Goal: Information Seeking & Learning: Learn about a topic

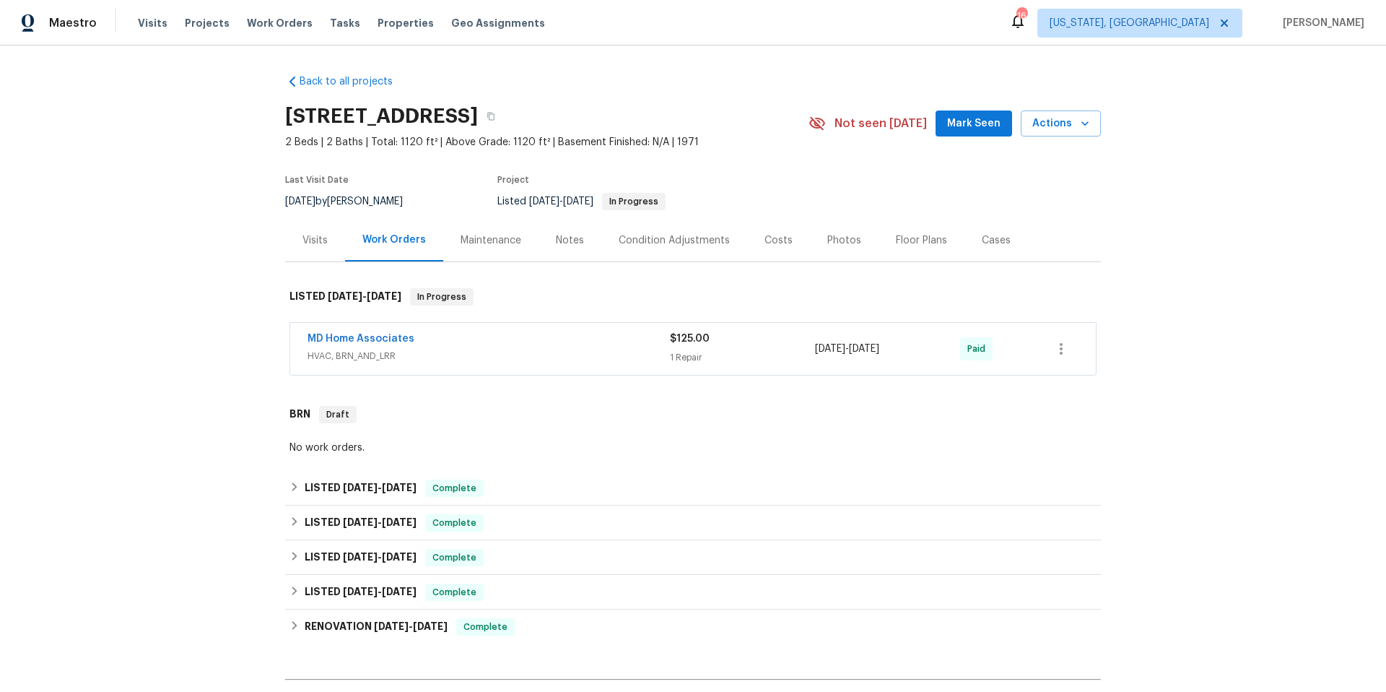
click at [570, 353] on span "HVAC, BRN_AND_LRR" at bounding box center [489, 356] width 362 height 14
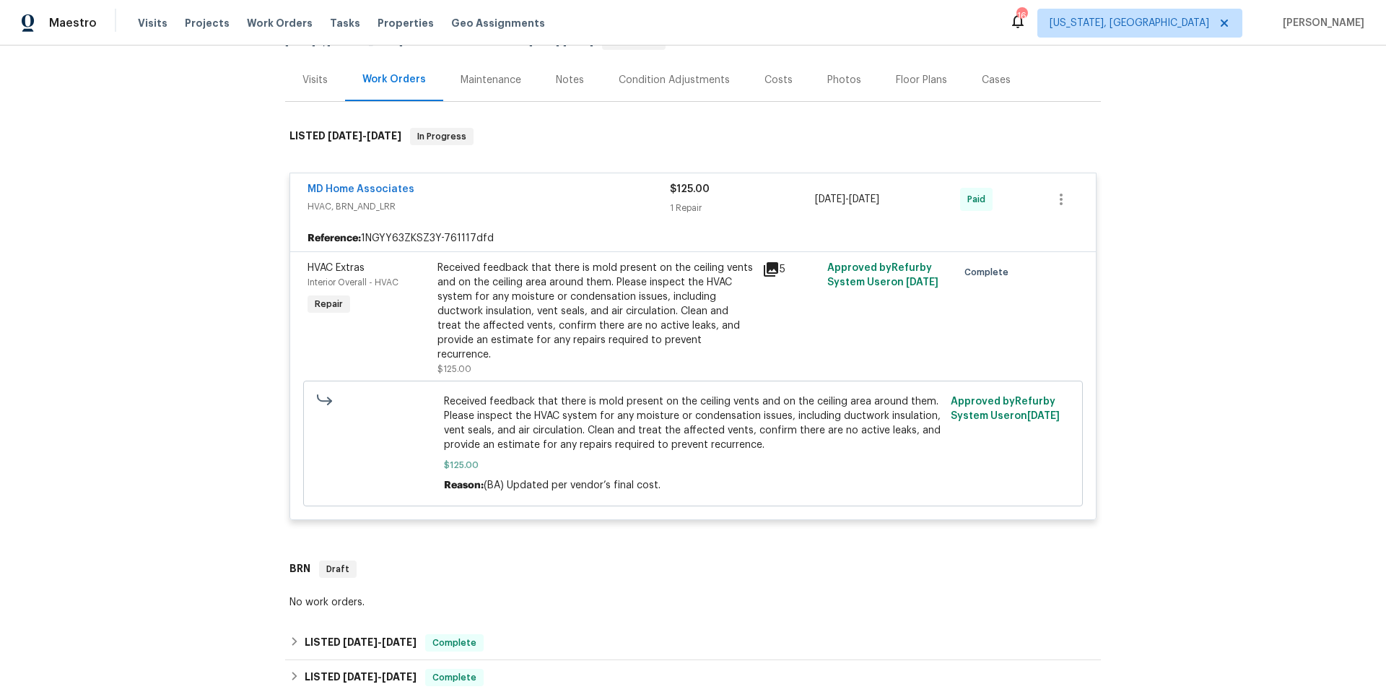
scroll to position [94, 0]
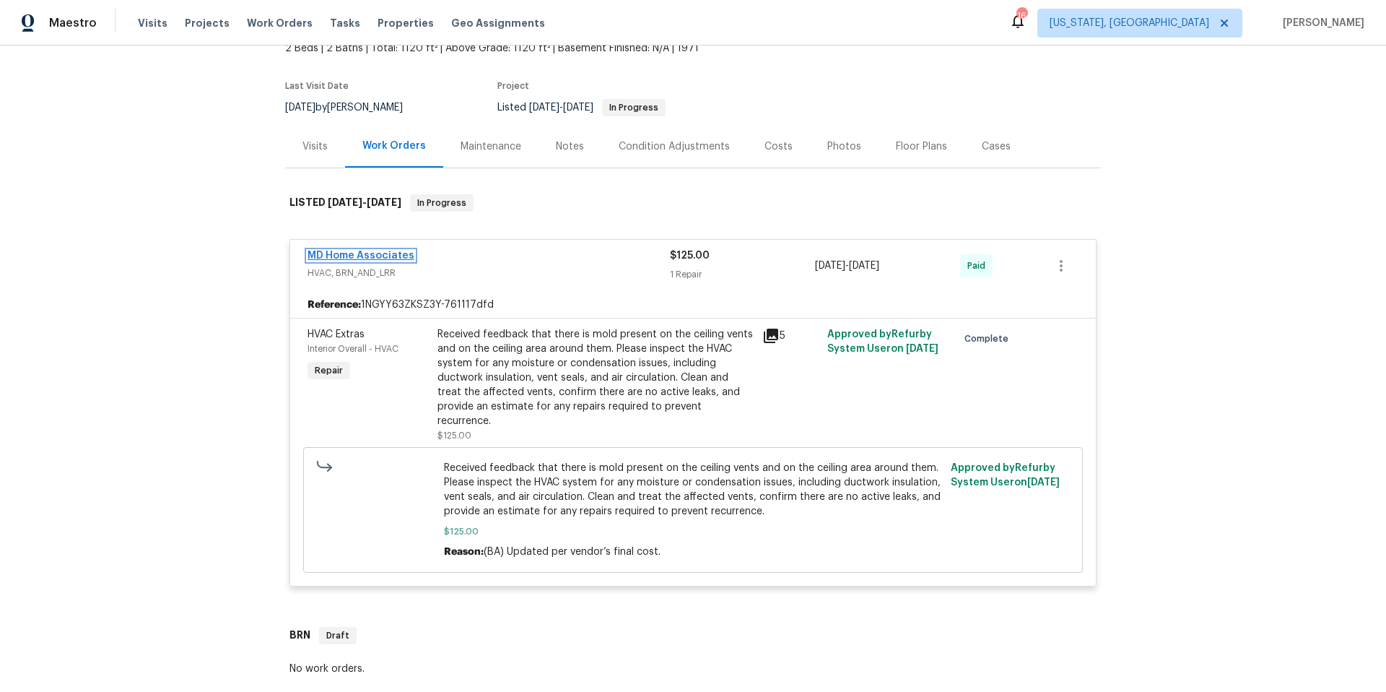
click at [379, 254] on link "MD Home Associates" at bounding box center [361, 256] width 107 height 10
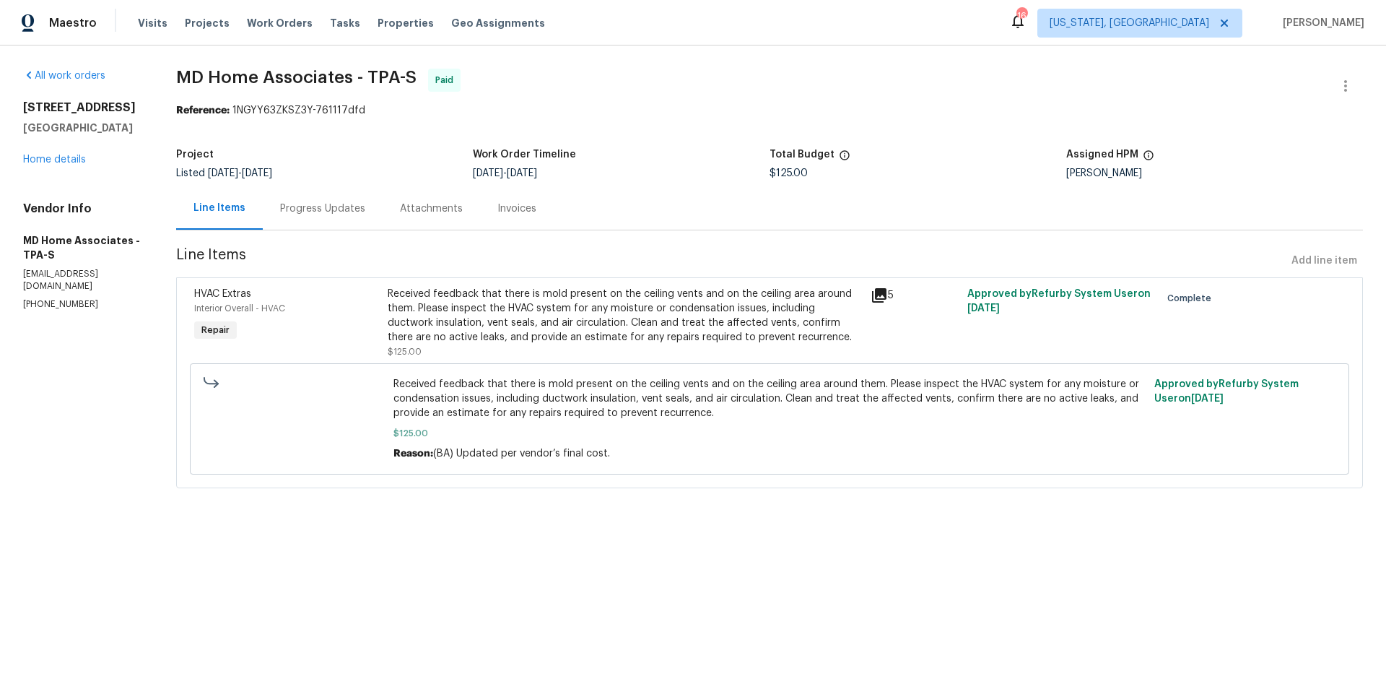
click at [355, 211] on div "Progress Updates" at bounding box center [322, 208] width 85 height 14
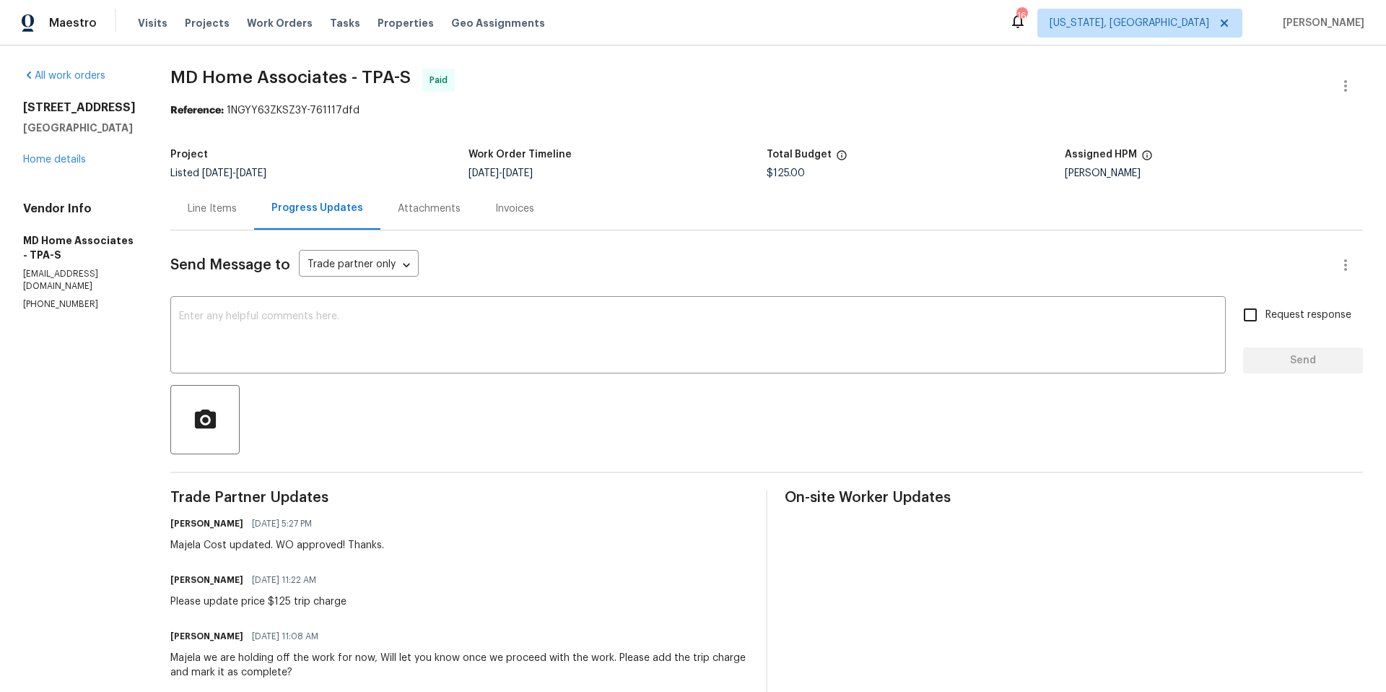
click at [230, 209] on div "Line Items" at bounding box center [212, 208] width 49 height 14
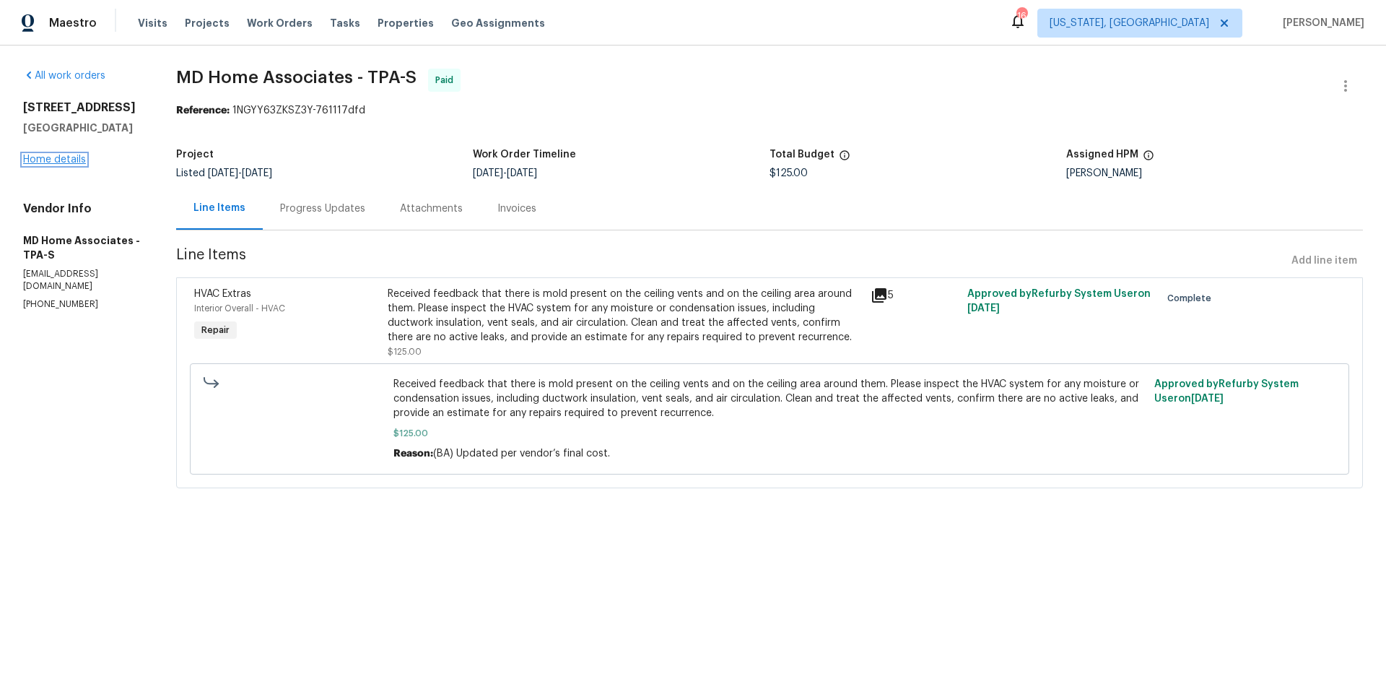
click at [58, 165] on link "Home details" at bounding box center [54, 160] width 63 height 10
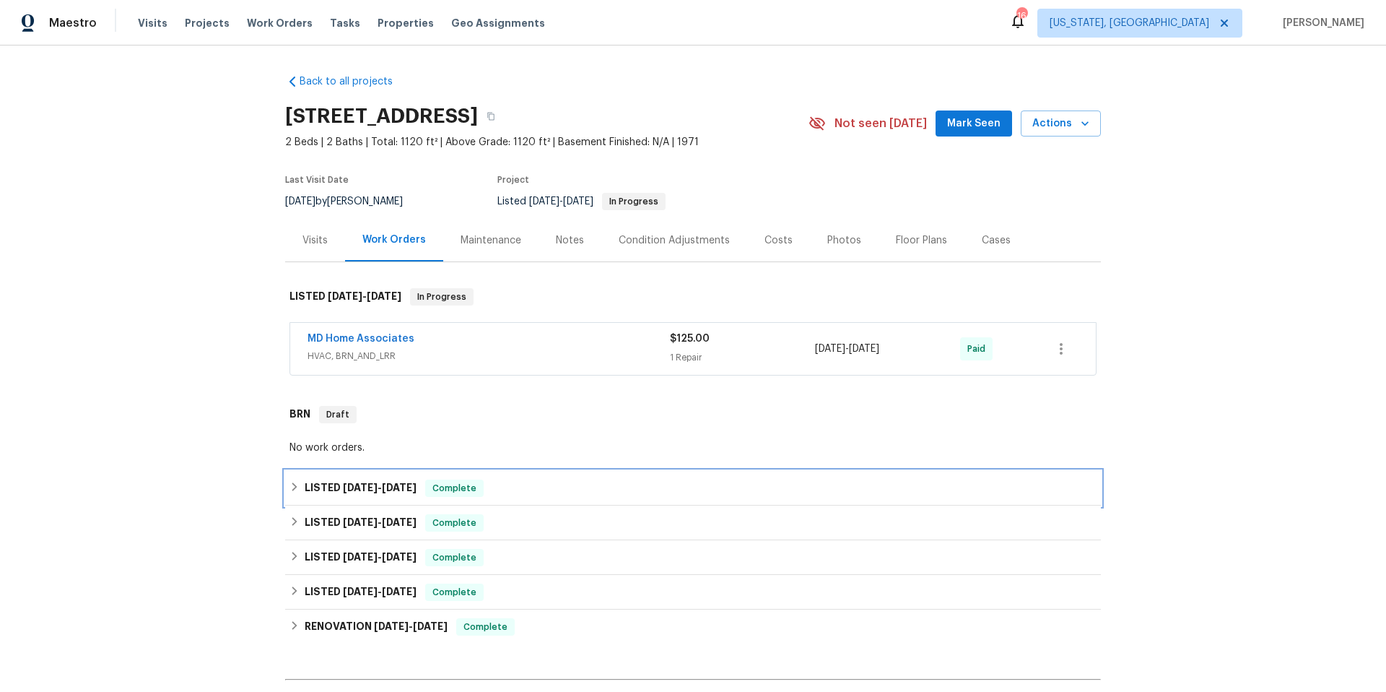
click at [508, 487] on div "LISTED [DATE] - [DATE] Complete" at bounding box center [693, 487] width 807 height 17
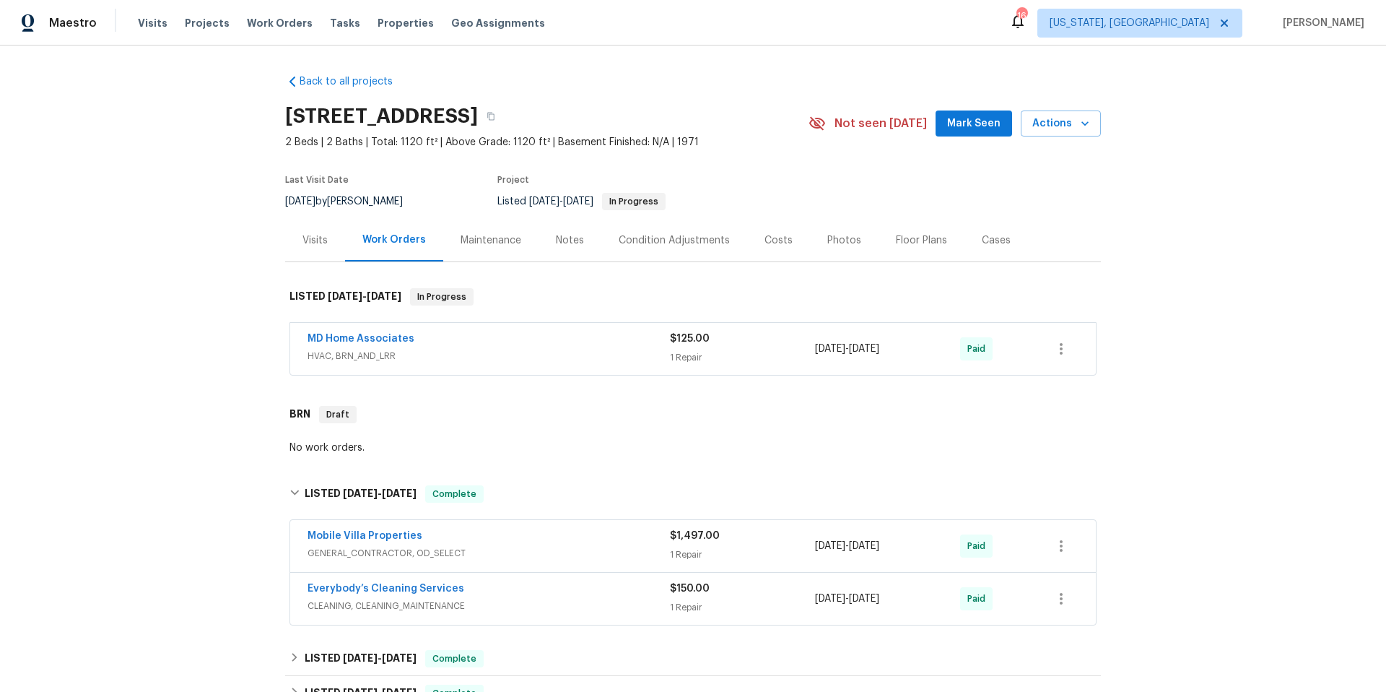
click at [513, 541] on div "Mobile Villa Properties" at bounding box center [489, 537] width 362 height 17
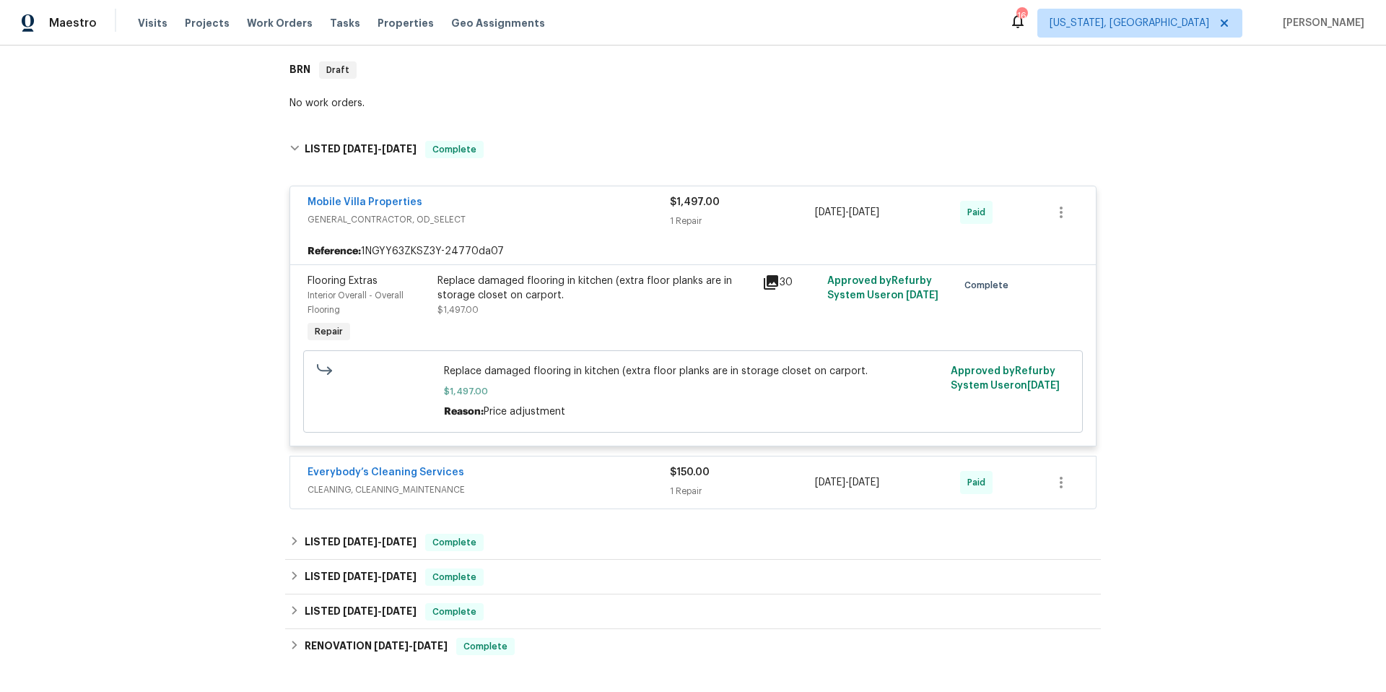
scroll to position [664, 0]
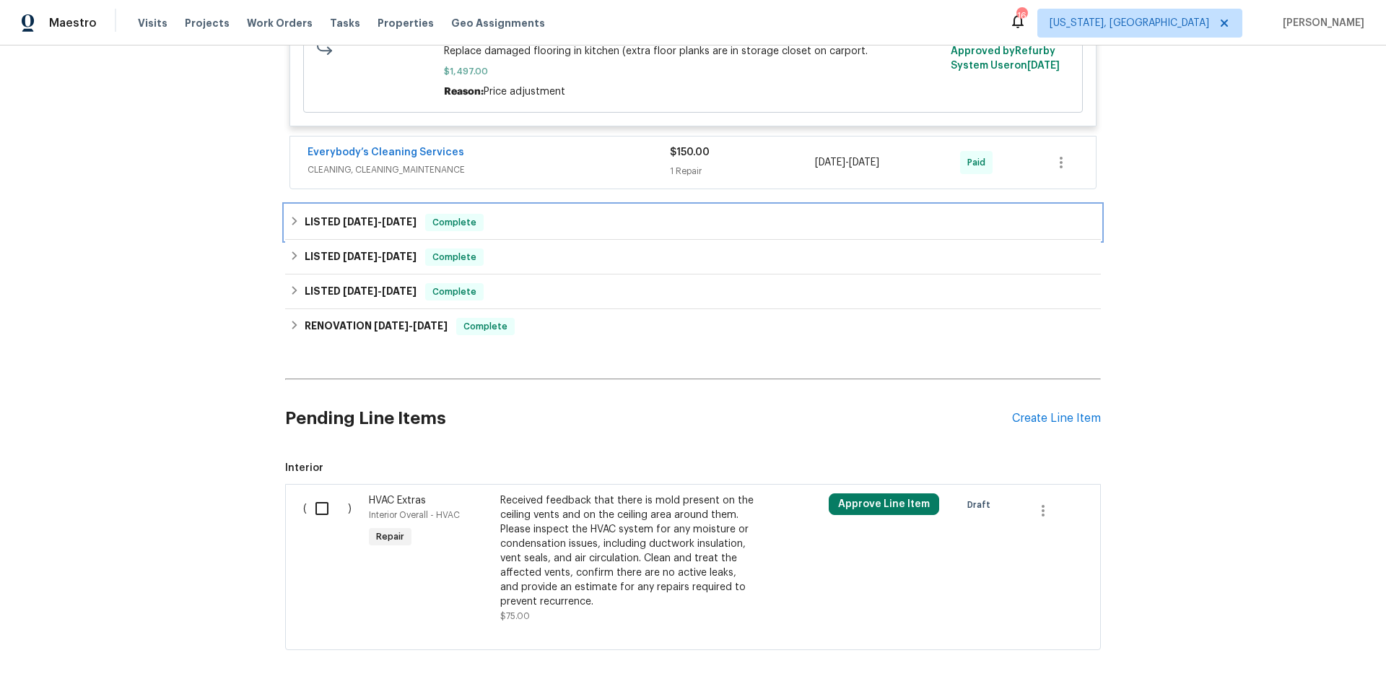
click at [538, 227] on div "LISTED [DATE] - [DATE] Complete" at bounding box center [693, 222] width 807 height 17
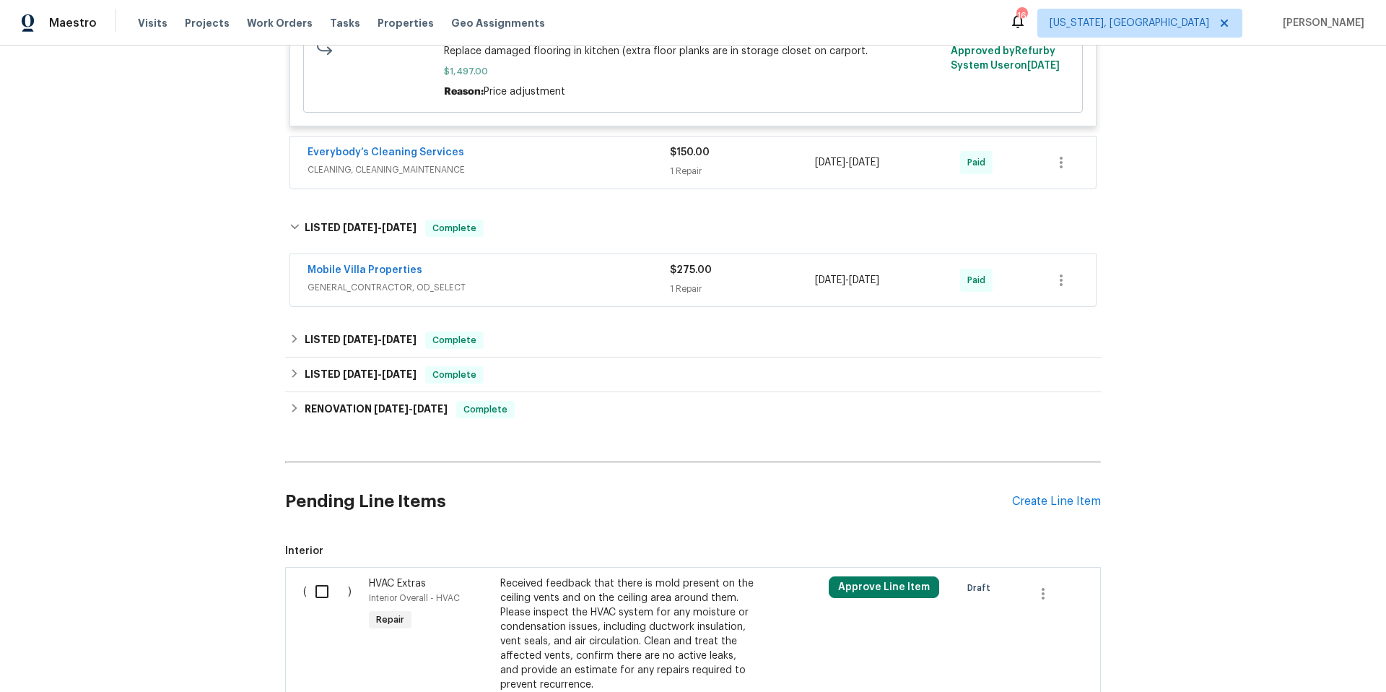
click at [565, 280] on span "GENERAL_CONTRACTOR, OD_SELECT" at bounding box center [489, 287] width 362 height 14
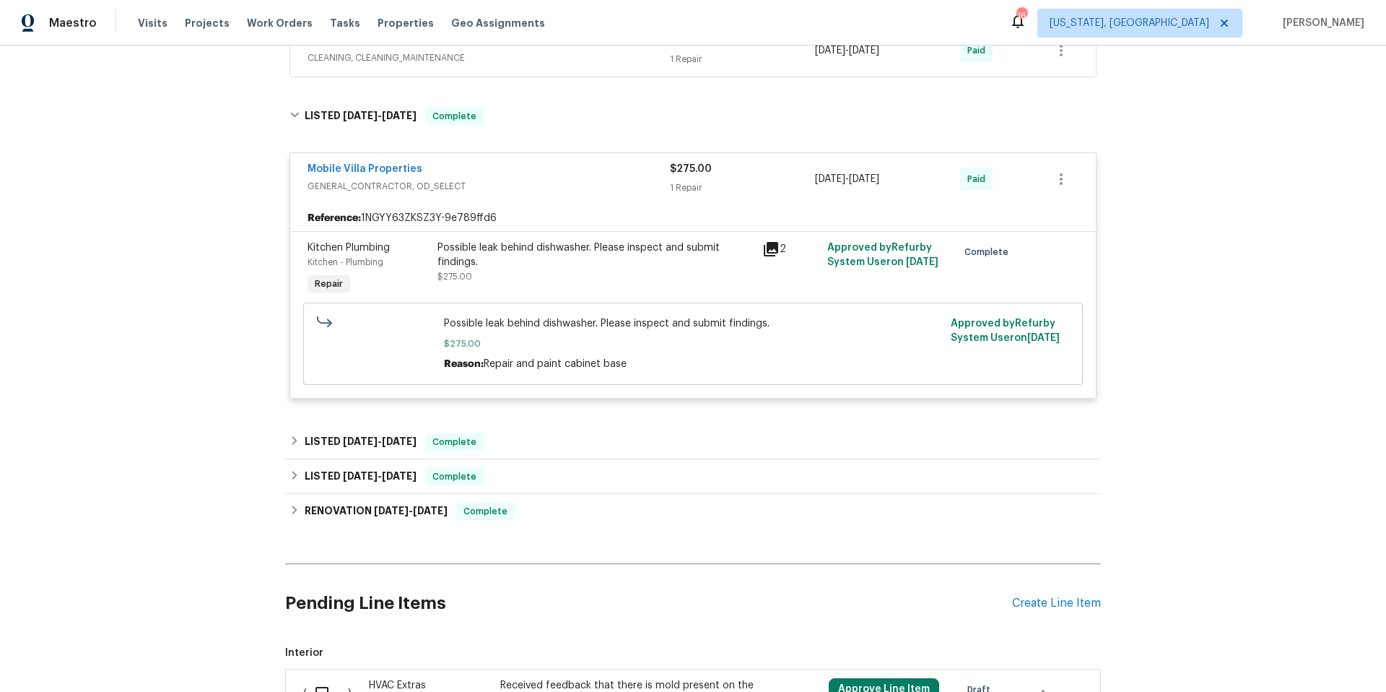
scroll to position [777, 0]
click at [566, 446] on div "LISTED [DATE] - [DATE] Complete" at bounding box center [693, 441] width 807 height 17
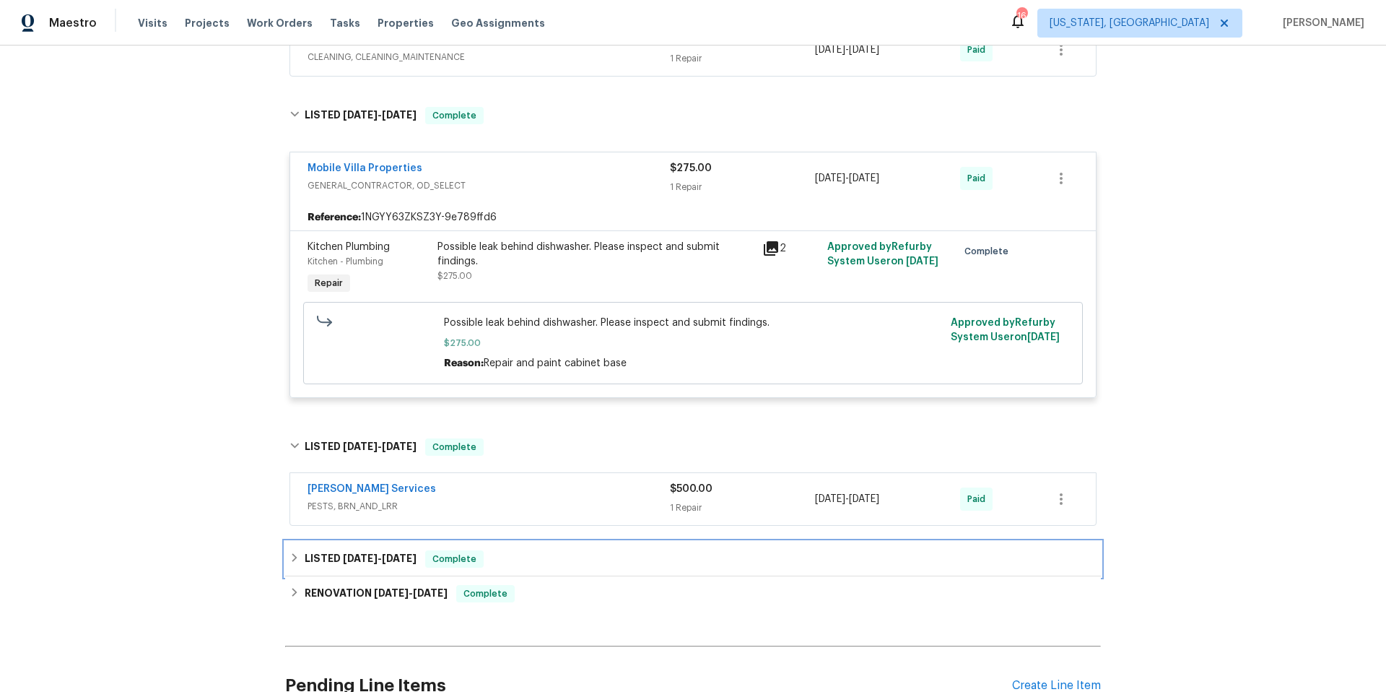
click at [564, 556] on div "LISTED [DATE] - [DATE] Complete" at bounding box center [693, 558] width 807 height 17
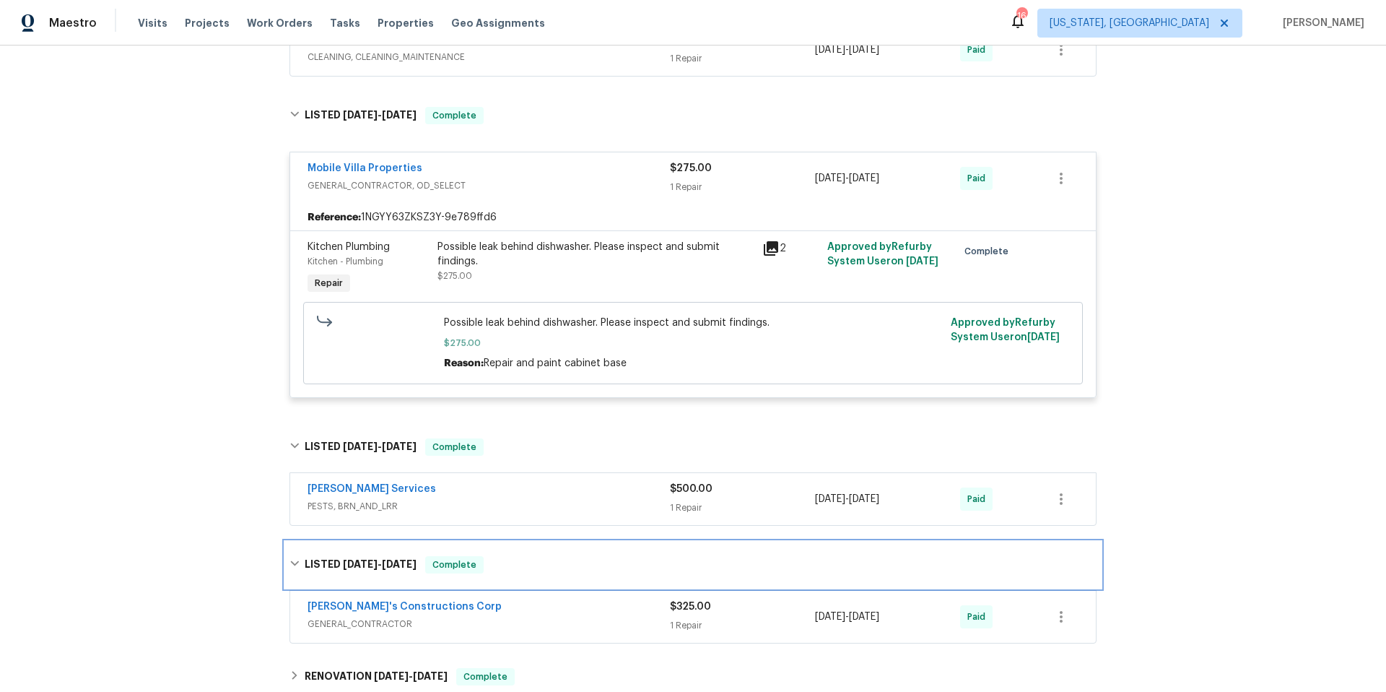
scroll to position [1068, 0]
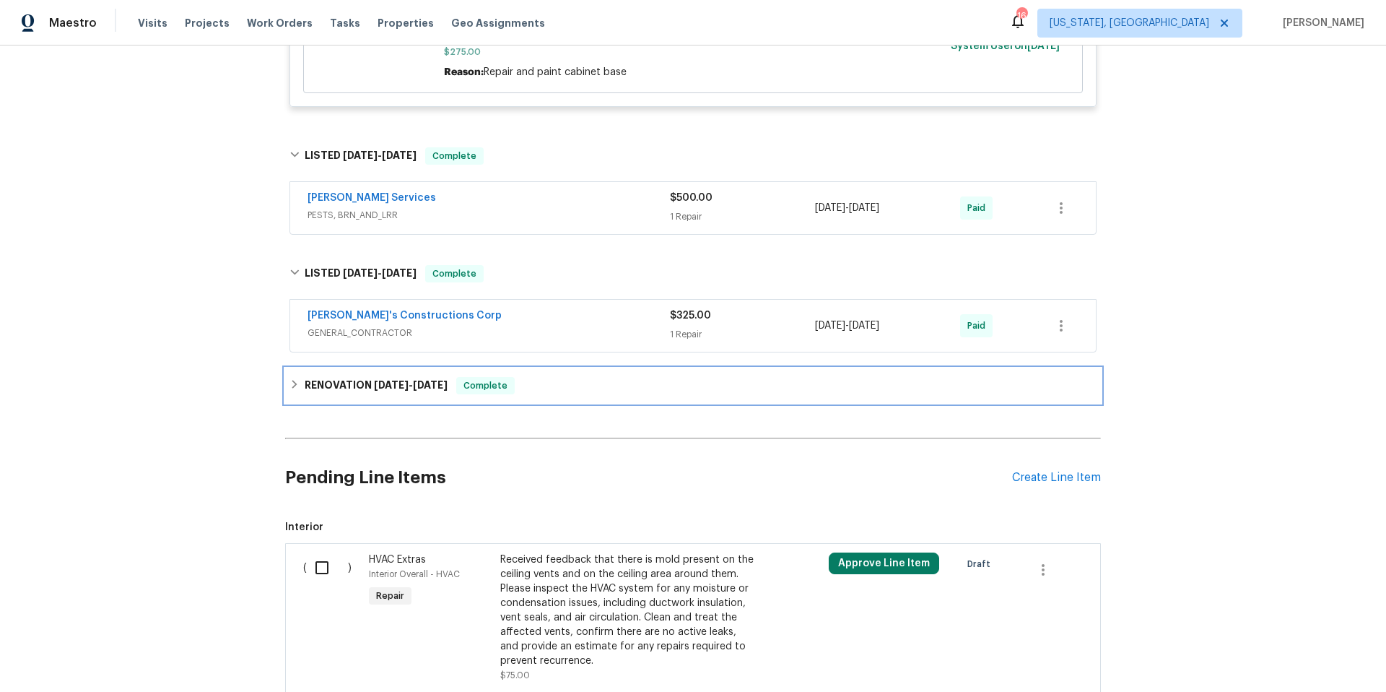
click at [559, 389] on div "RENOVATION [DATE] - [DATE] Complete" at bounding box center [693, 385] width 807 height 17
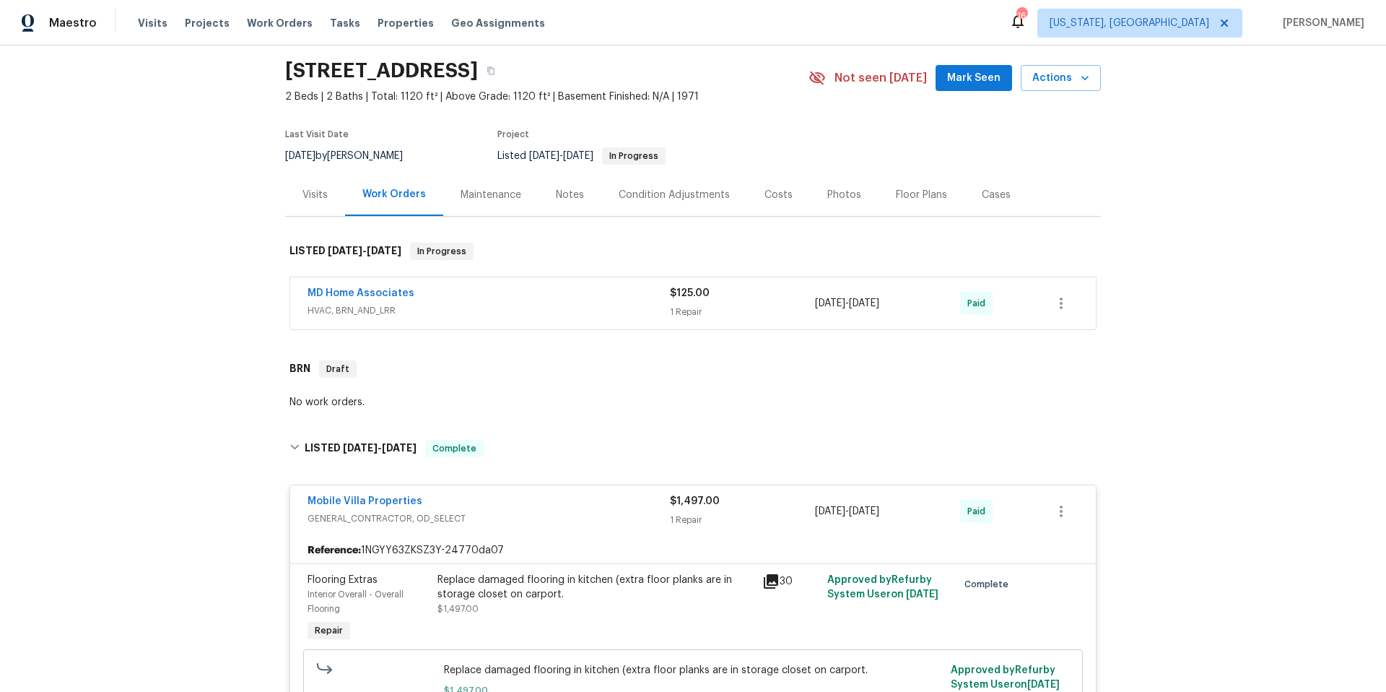
scroll to position [0, 0]
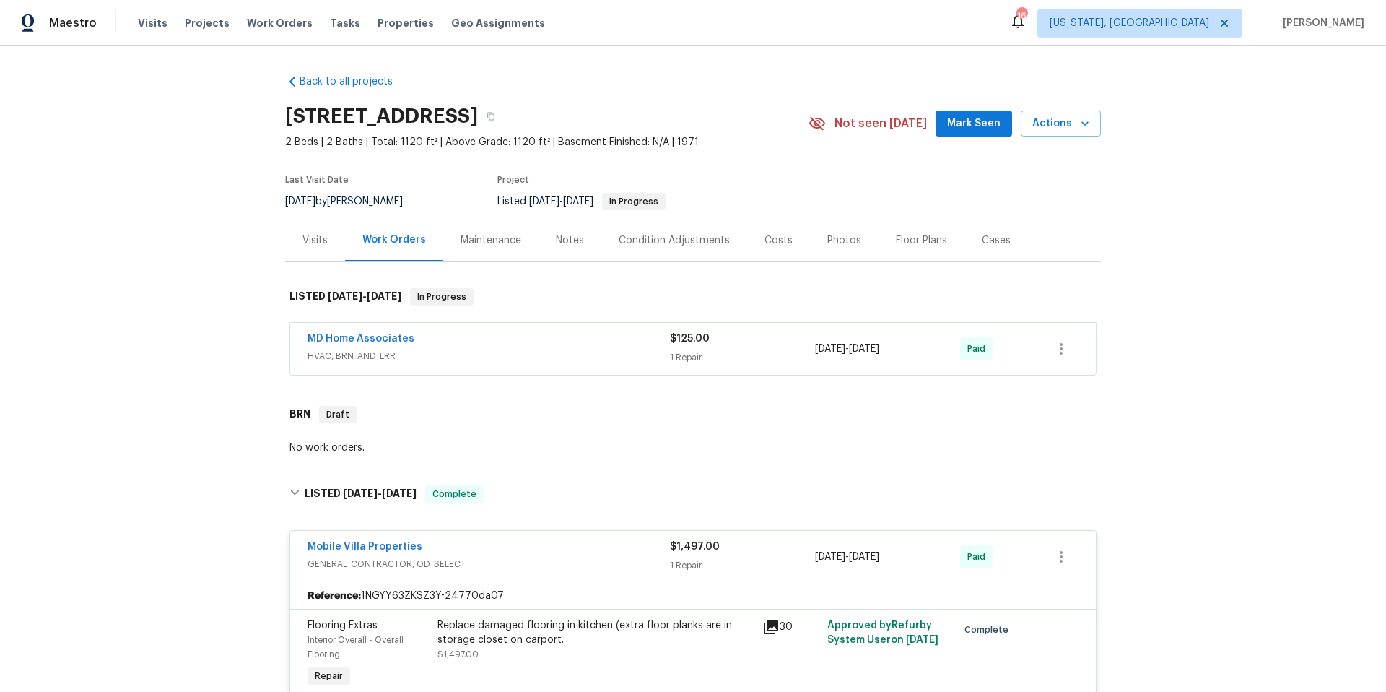
click at [313, 243] on div "Visits" at bounding box center [315, 240] width 25 height 14
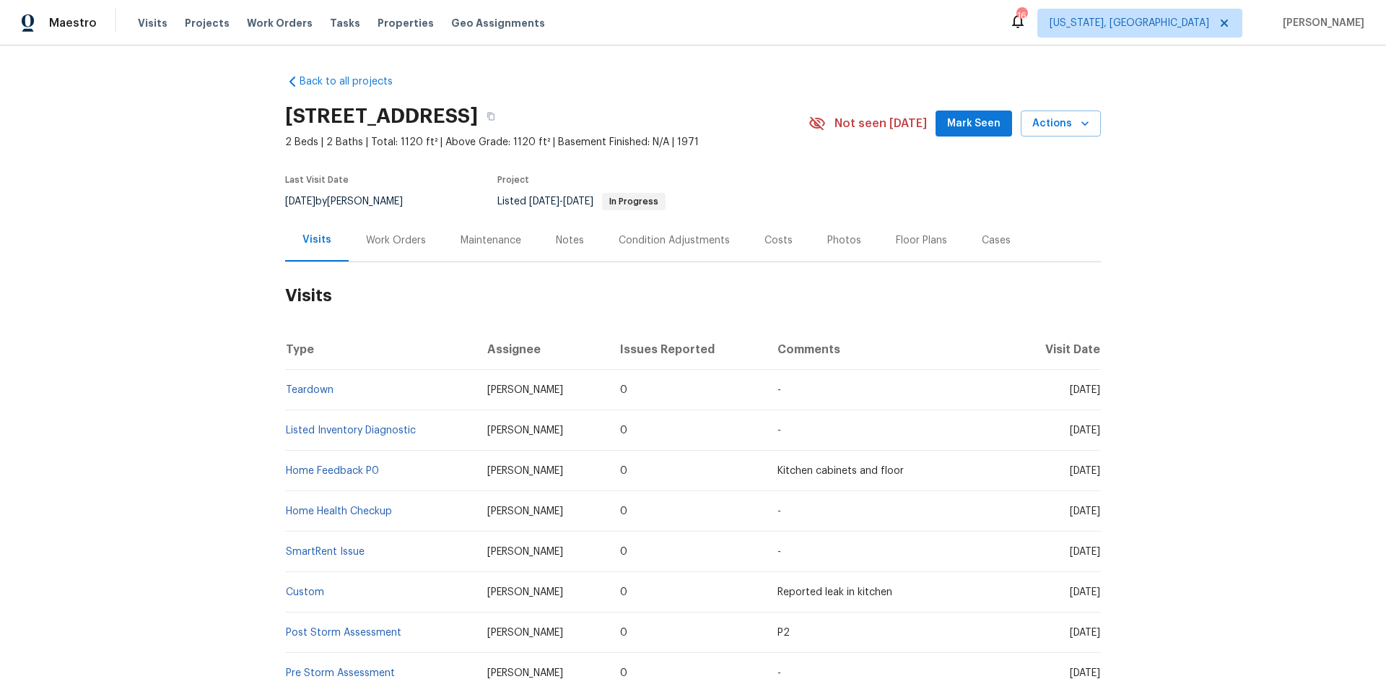
scroll to position [353, 0]
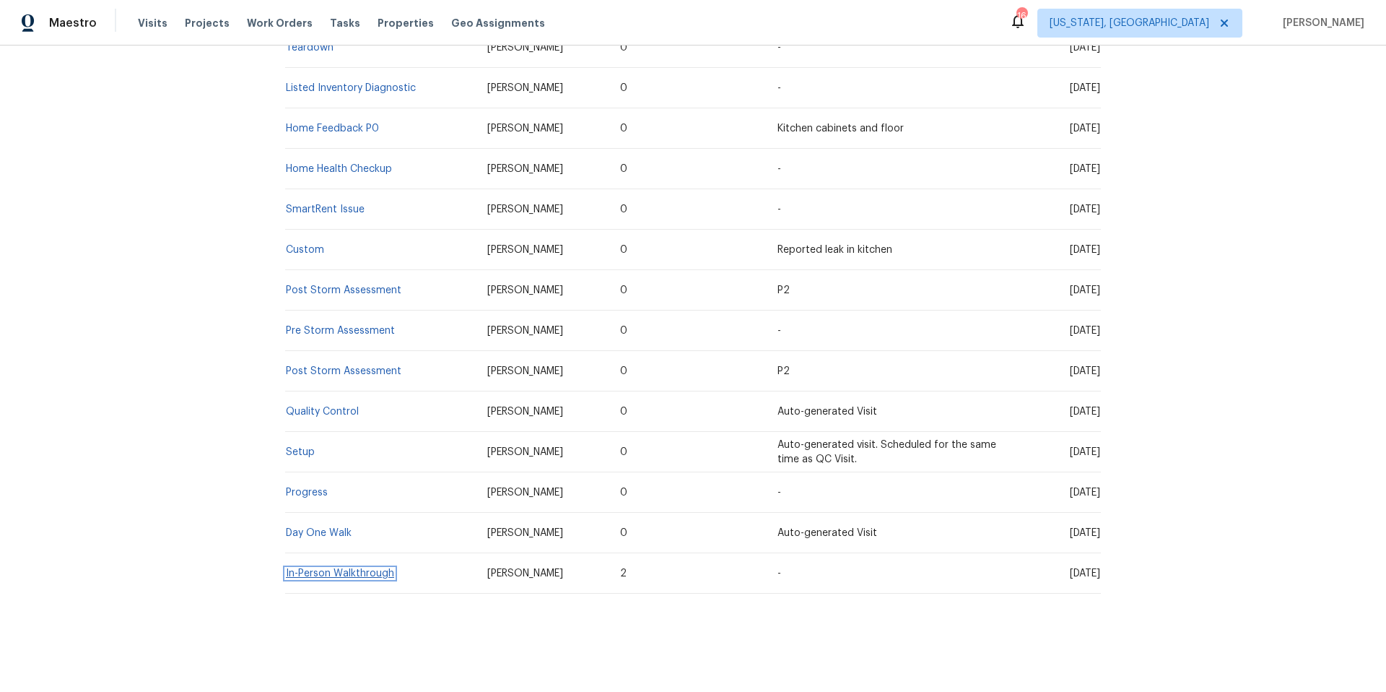
click at [355, 568] on link "In-Person Walkthrough" at bounding box center [340, 573] width 108 height 10
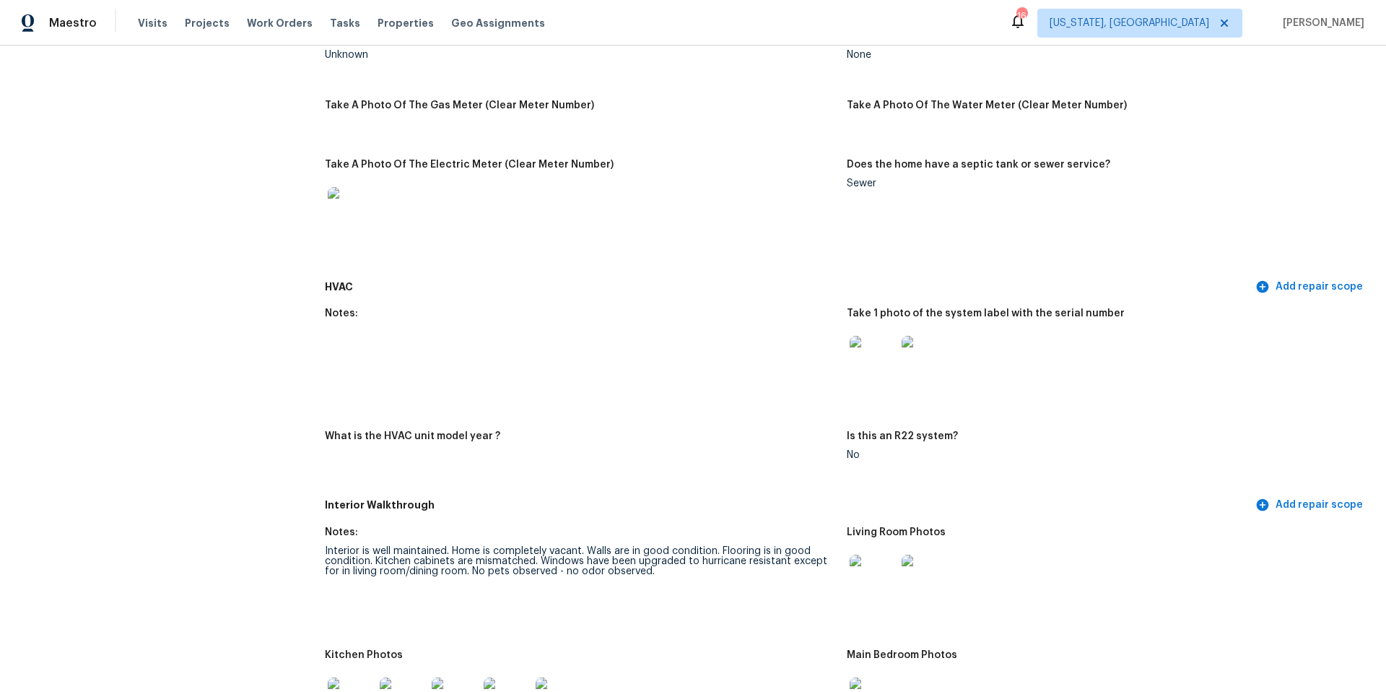
scroll to position [1048, 0]
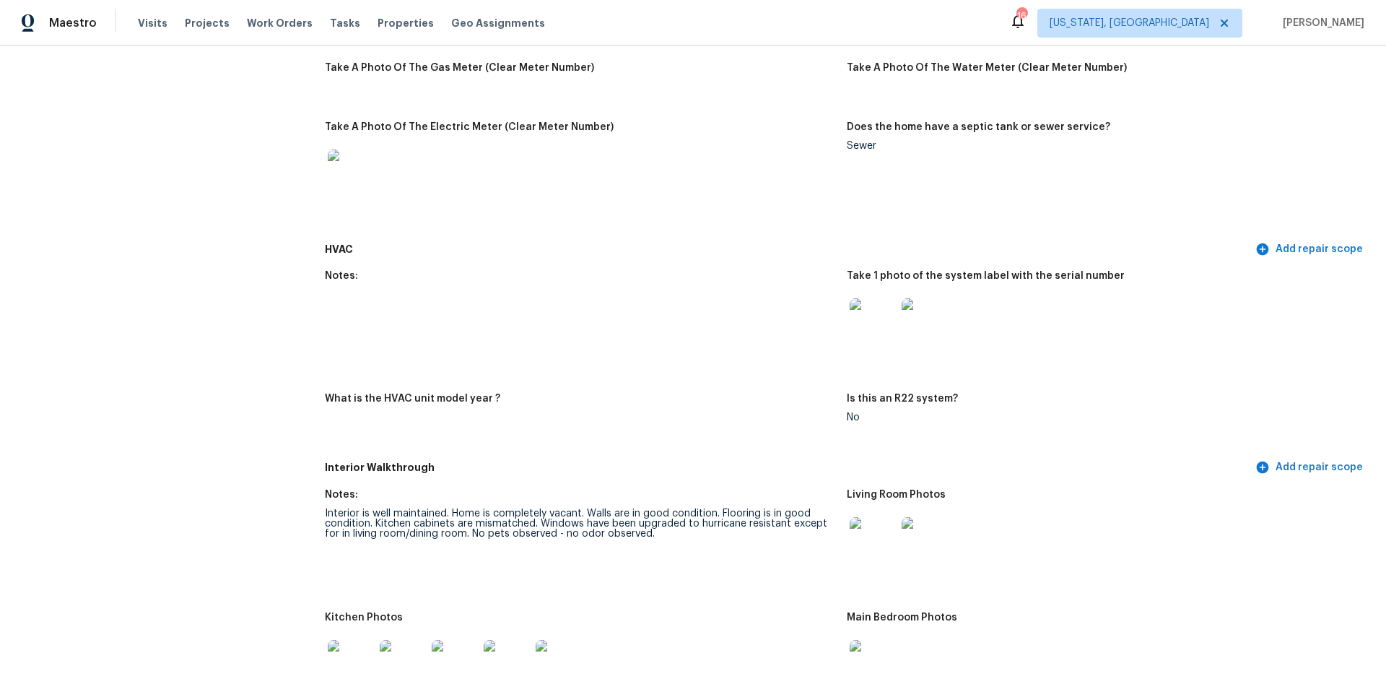
click at [870, 316] on img at bounding box center [873, 321] width 46 height 46
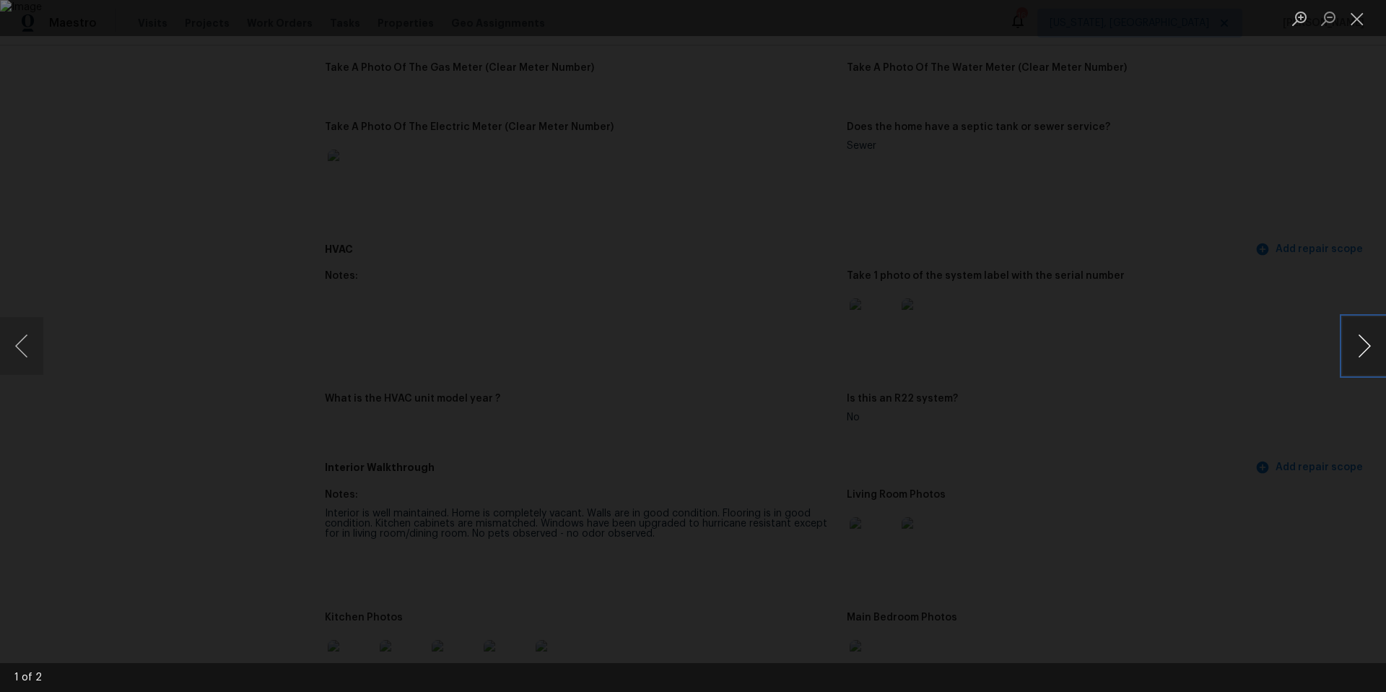
click at [1363, 347] on button "Next image" at bounding box center [1364, 346] width 43 height 58
click at [1241, 269] on div "Lightbox" at bounding box center [693, 346] width 1386 height 692
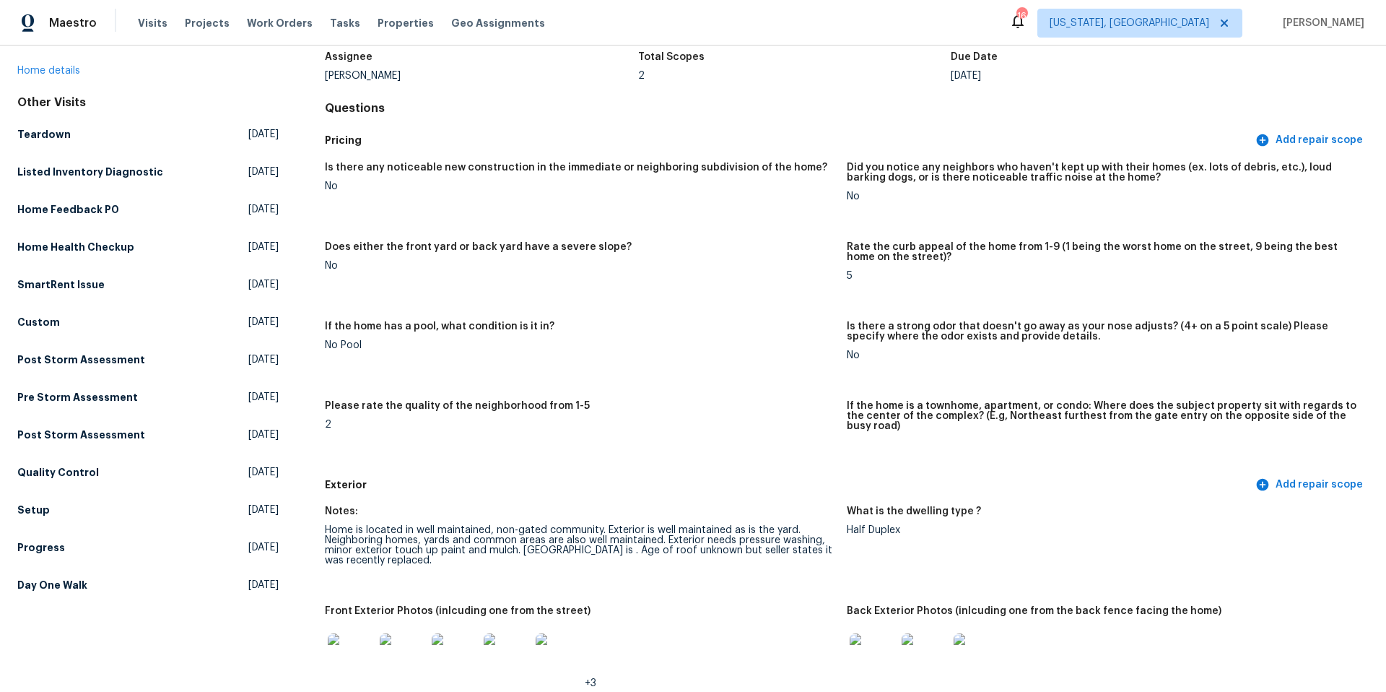
scroll to position [0, 0]
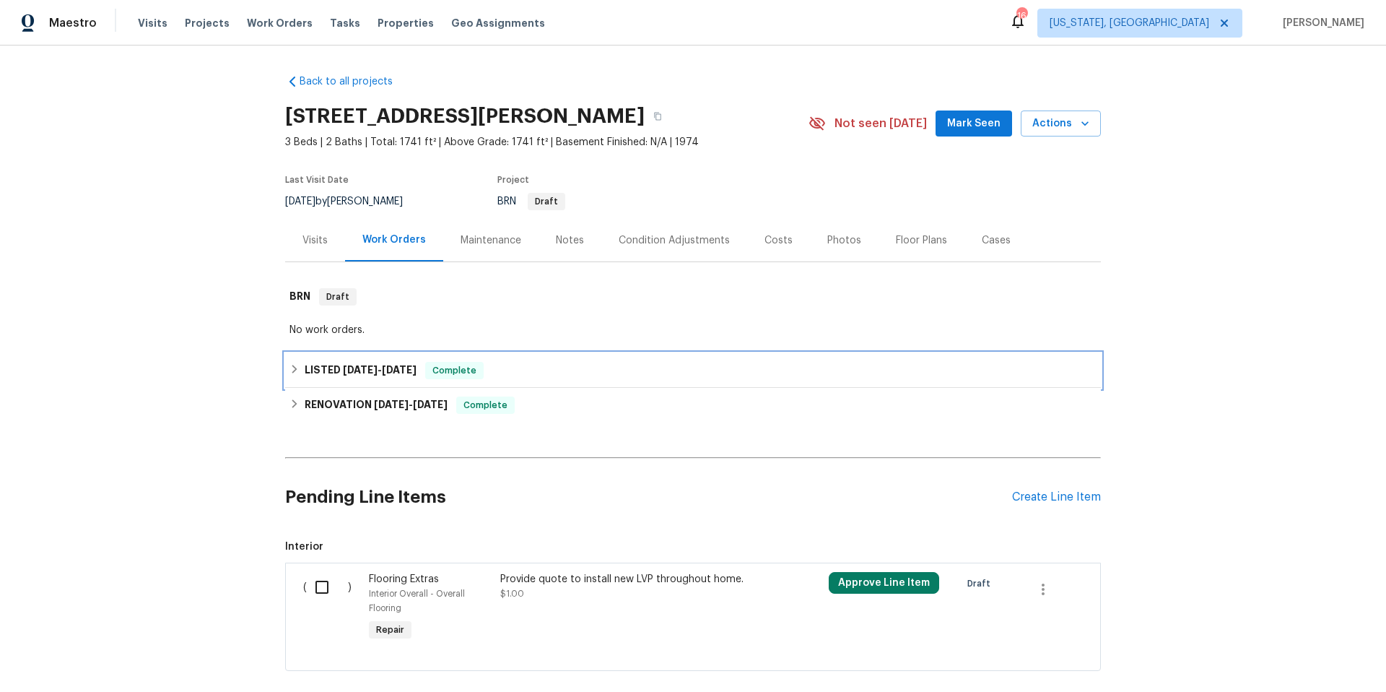
click at [531, 372] on div "LISTED 9/23/25 - 9/24/25 Complete" at bounding box center [693, 370] width 807 height 17
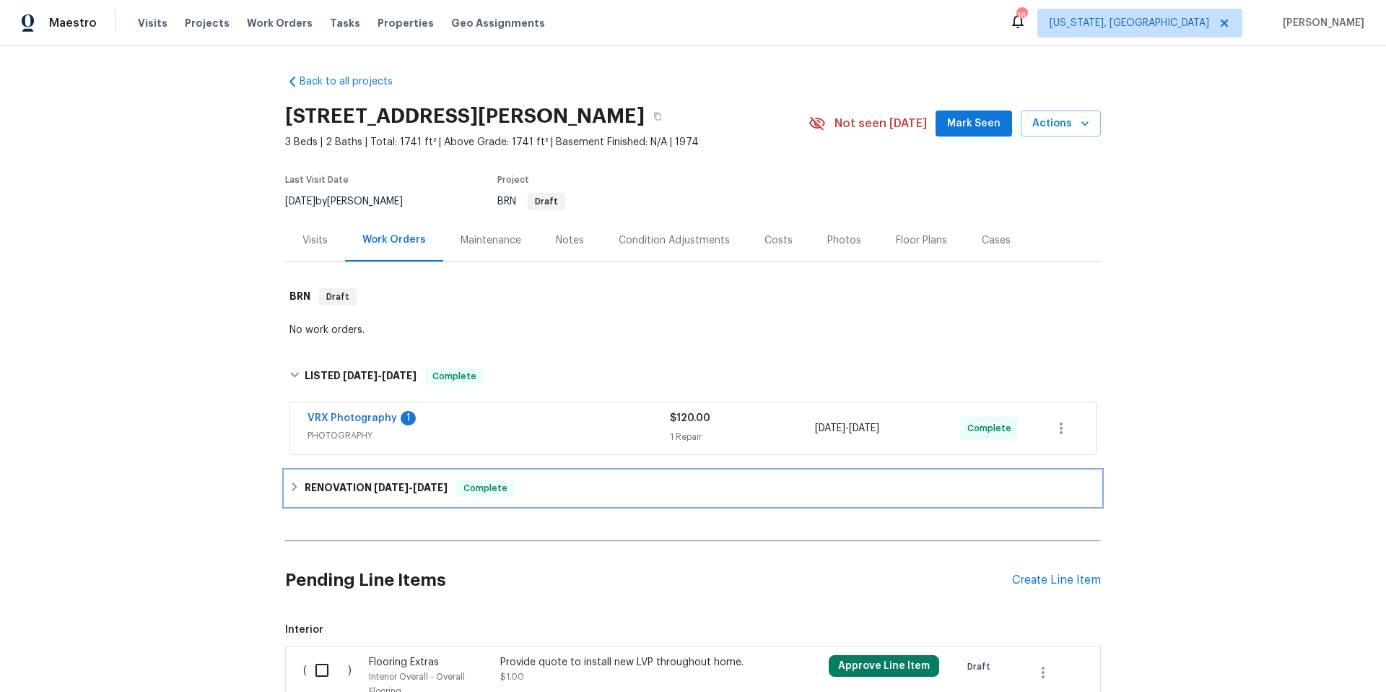
click at [537, 492] on div "RENOVATION 8/27/25 - 9/18/25 Complete" at bounding box center [693, 487] width 807 height 17
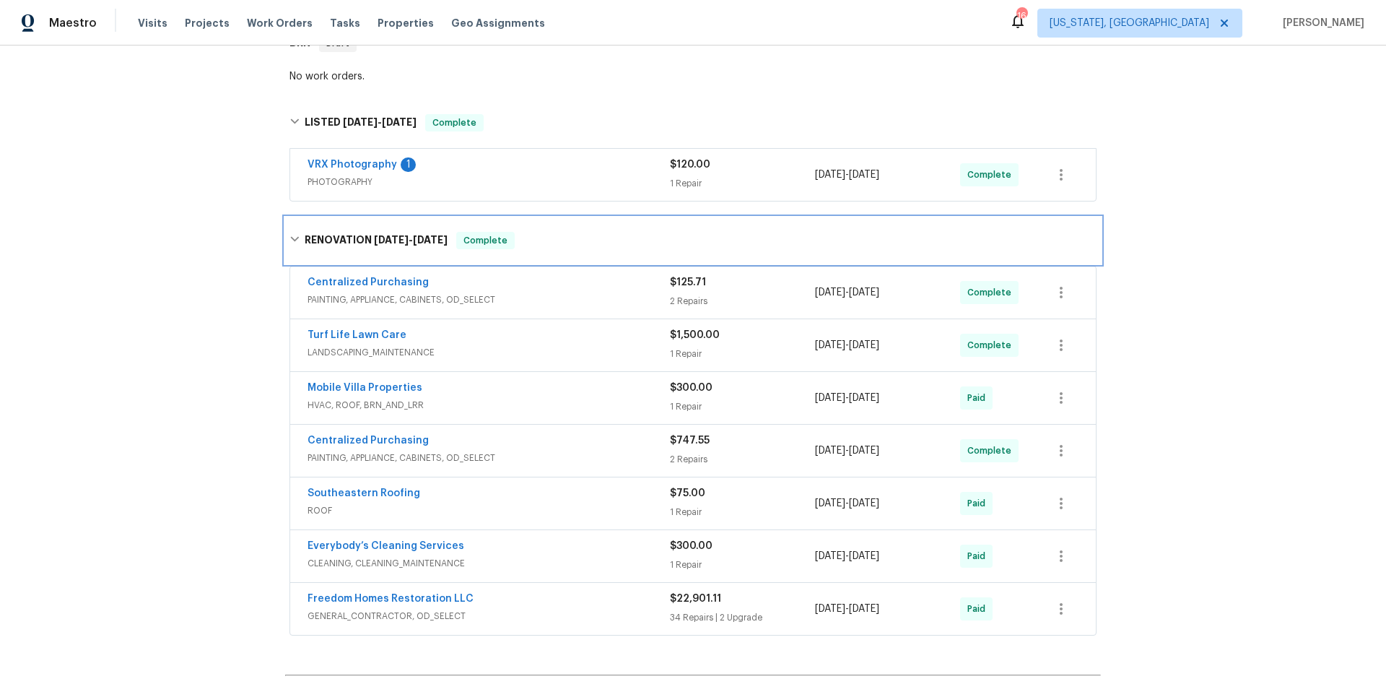
scroll to position [254, 0]
click at [547, 297] on span "PAINTING, APPLIANCE, CABINETS, OD_SELECT" at bounding box center [489, 299] width 362 height 14
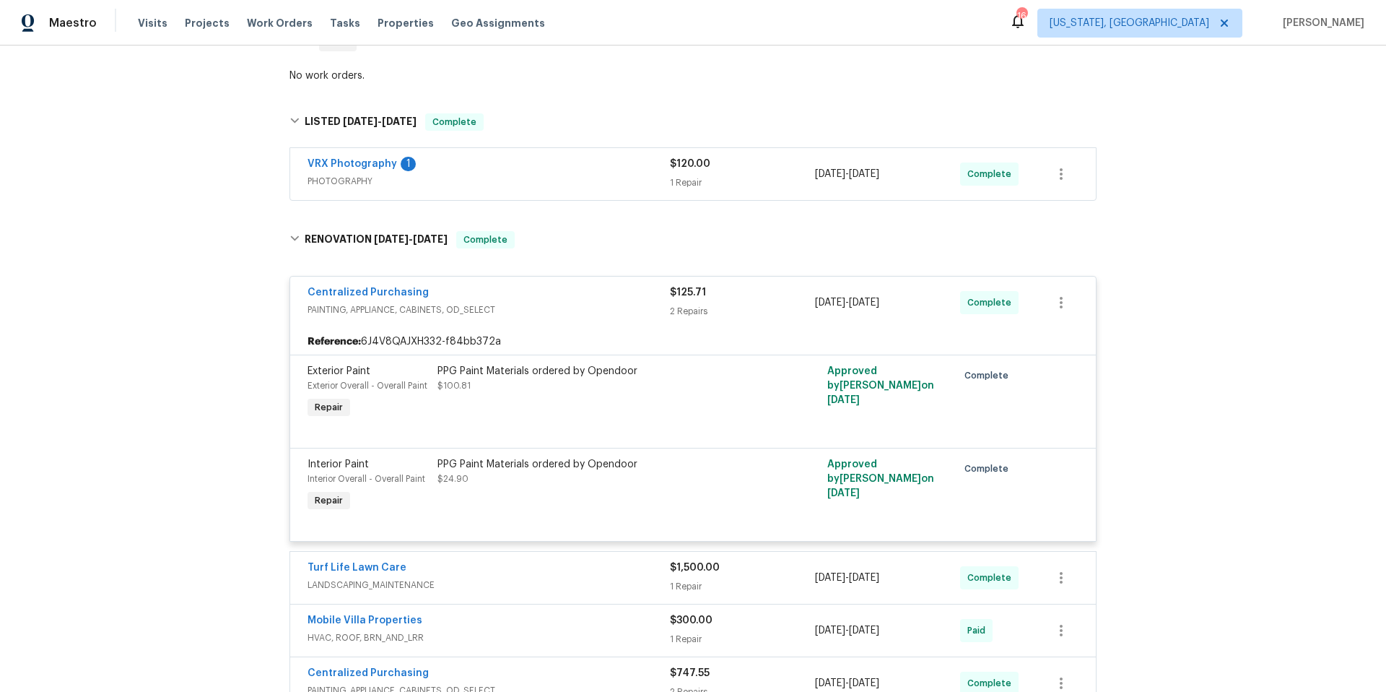
click at [547, 297] on div "Centralized Purchasing" at bounding box center [489, 293] width 362 height 17
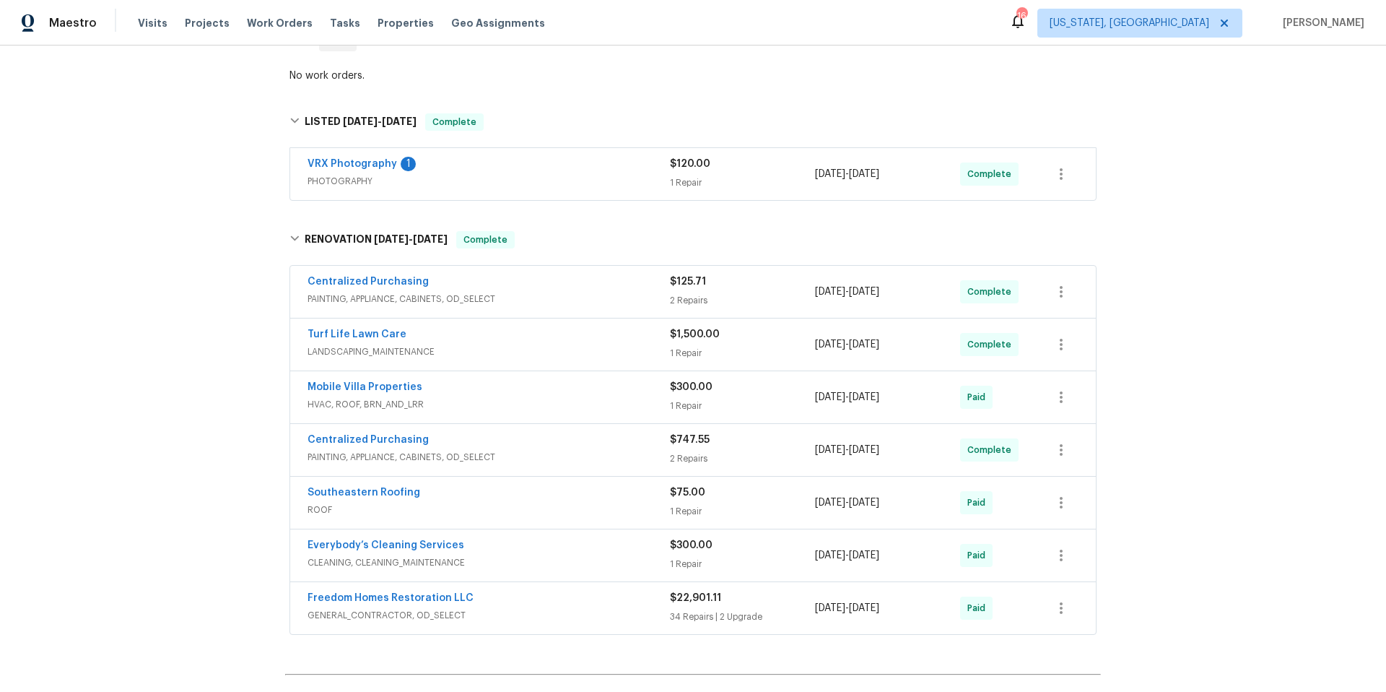
click at [530, 337] on div "Turf Life Lawn Care" at bounding box center [489, 335] width 362 height 17
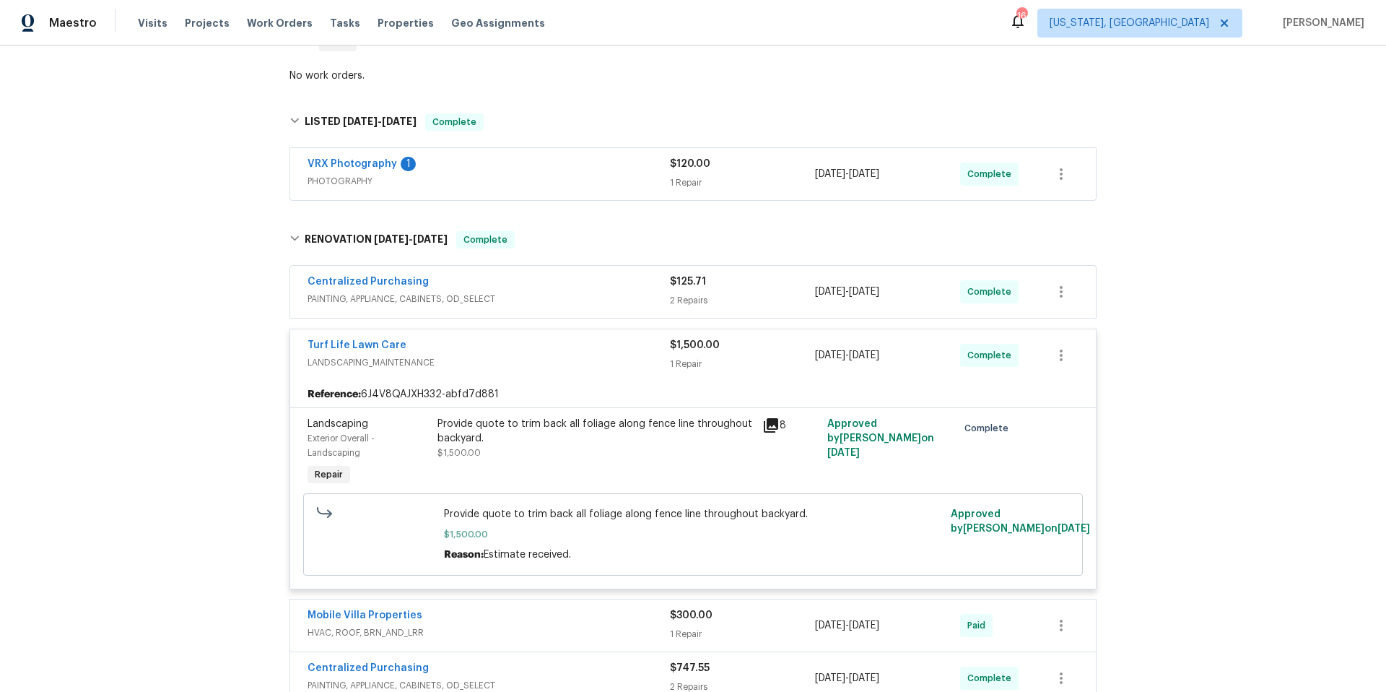
click at [530, 338] on div "Turf Life Lawn Care" at bounding box center [489, 346] width 362 height 17
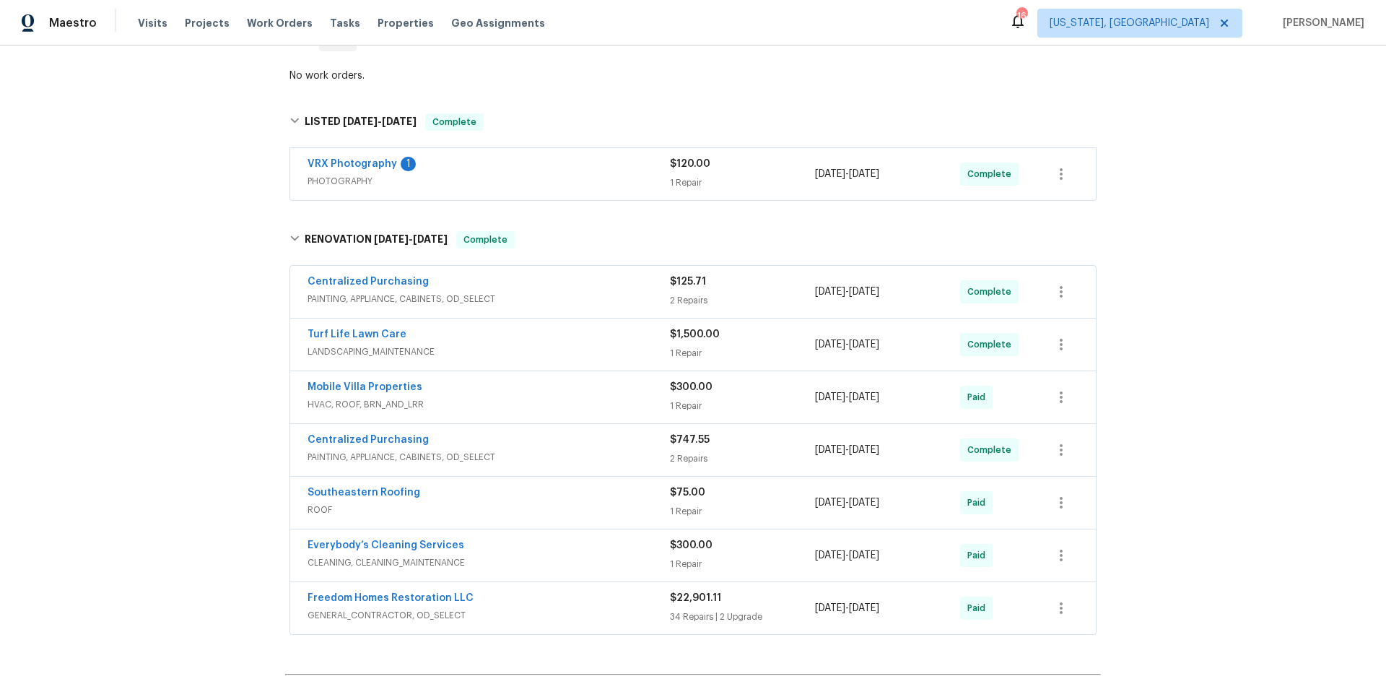
click at [526, 399] on span "HVAC, ROOF, BRN_AND_LRR" at bounding box center [489, 404] width 362 height 14
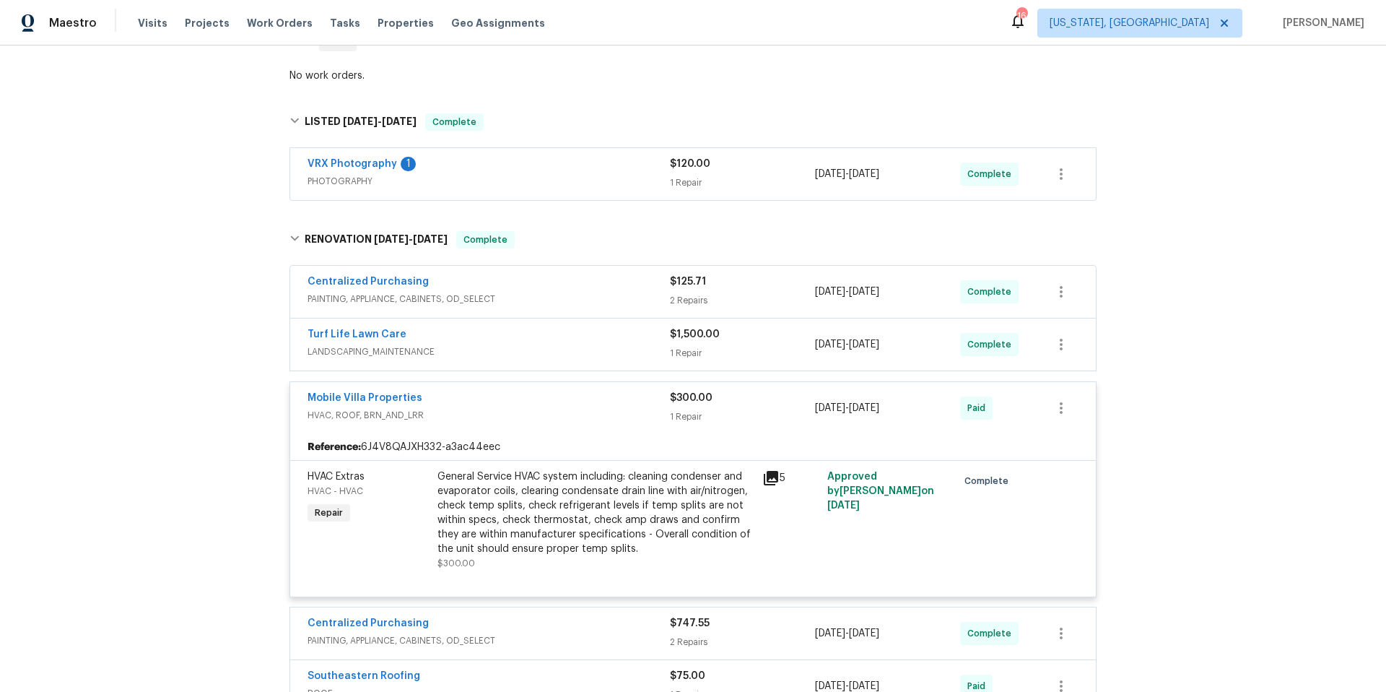
click at [526, 399] on div "Mobile Villa Properties" at bounding box center [489, 399] width 362 height 17
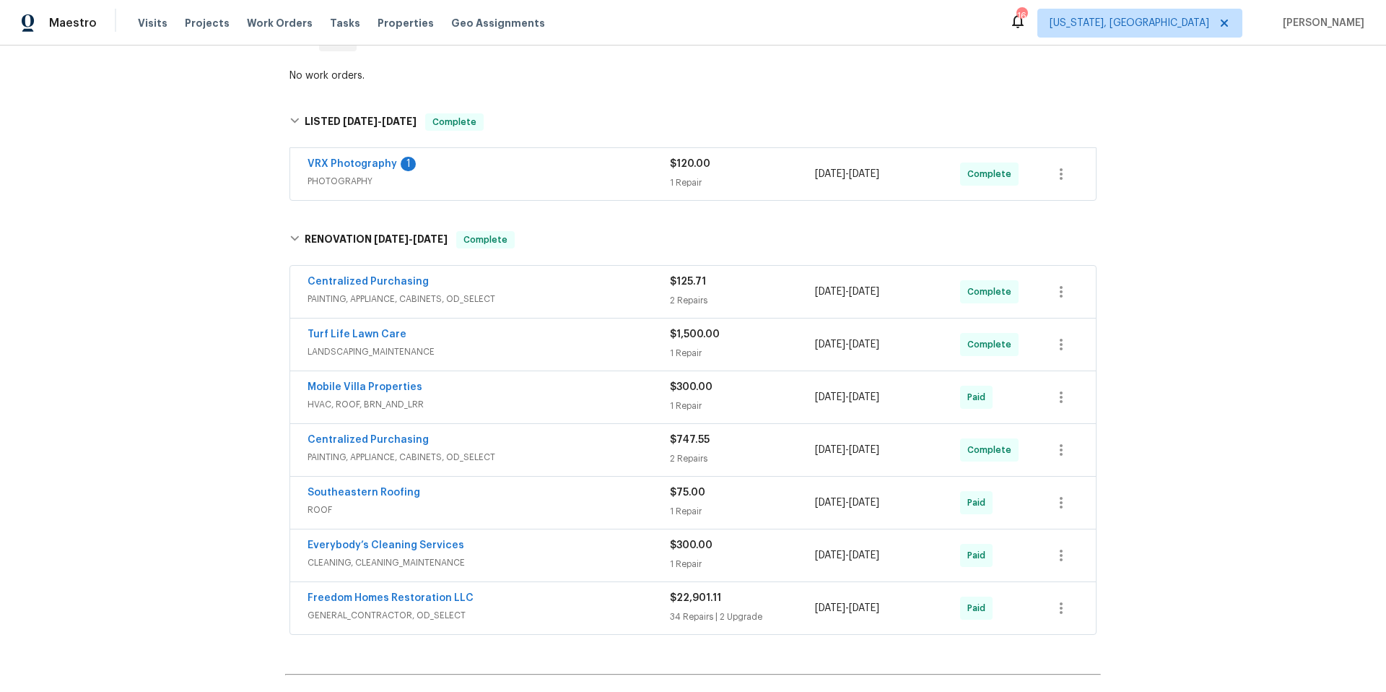
click at [525, 446] on div "Centralized Purchasing" at bounding box center [489, 441] width 362 height 17
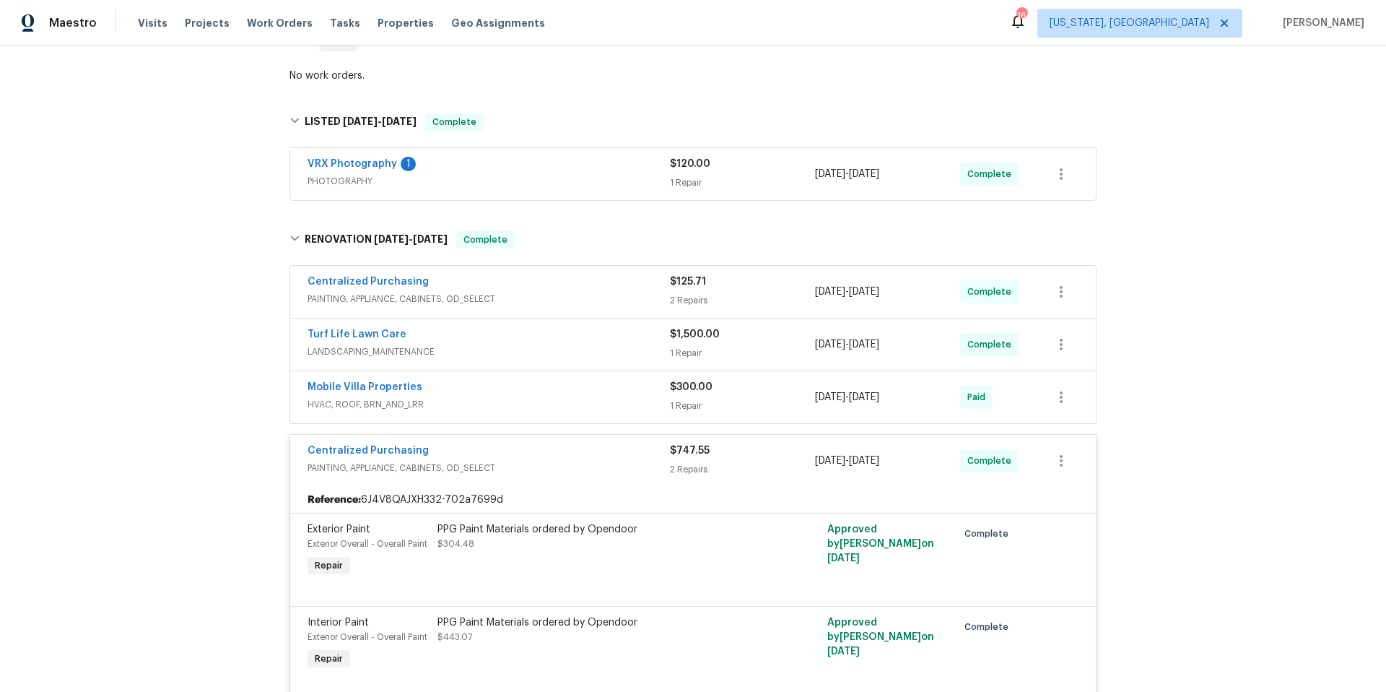
scroll to position [365, 0]
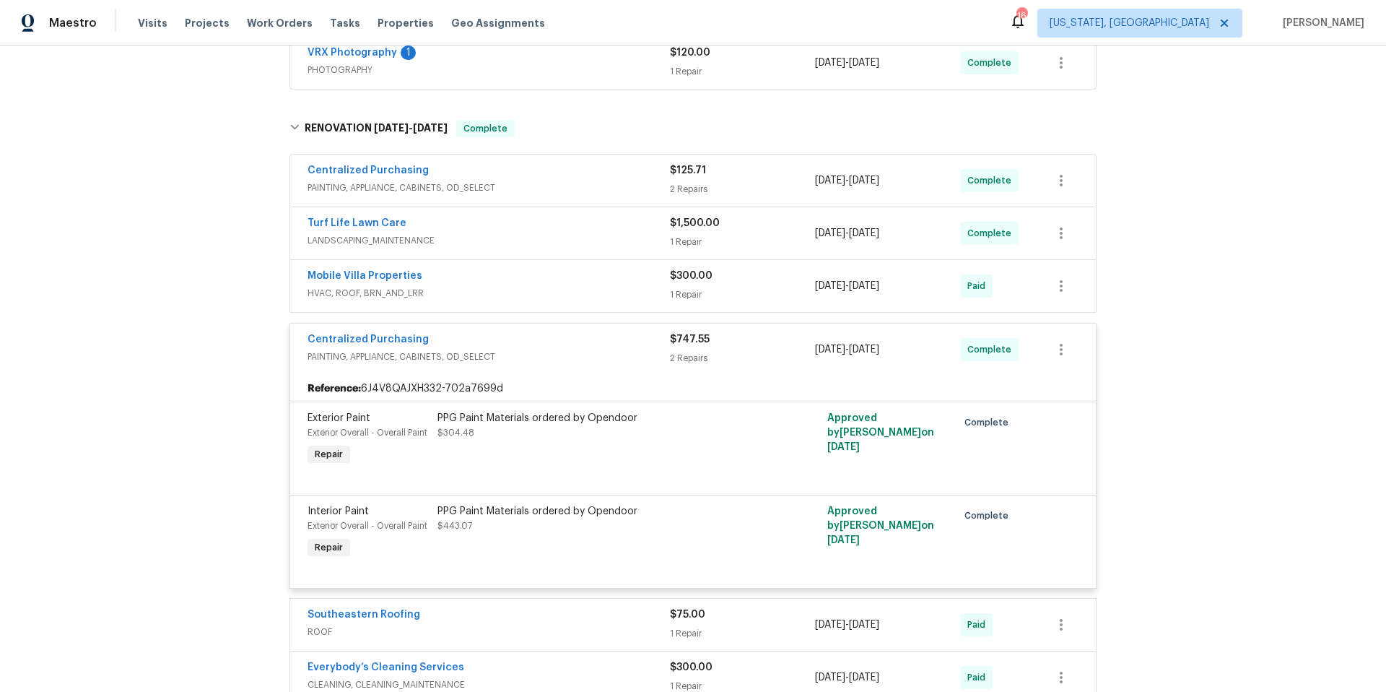
click at [517, 347] on div "Centralized Purchasing" at bounding box center [489, 340] width 362 height 17
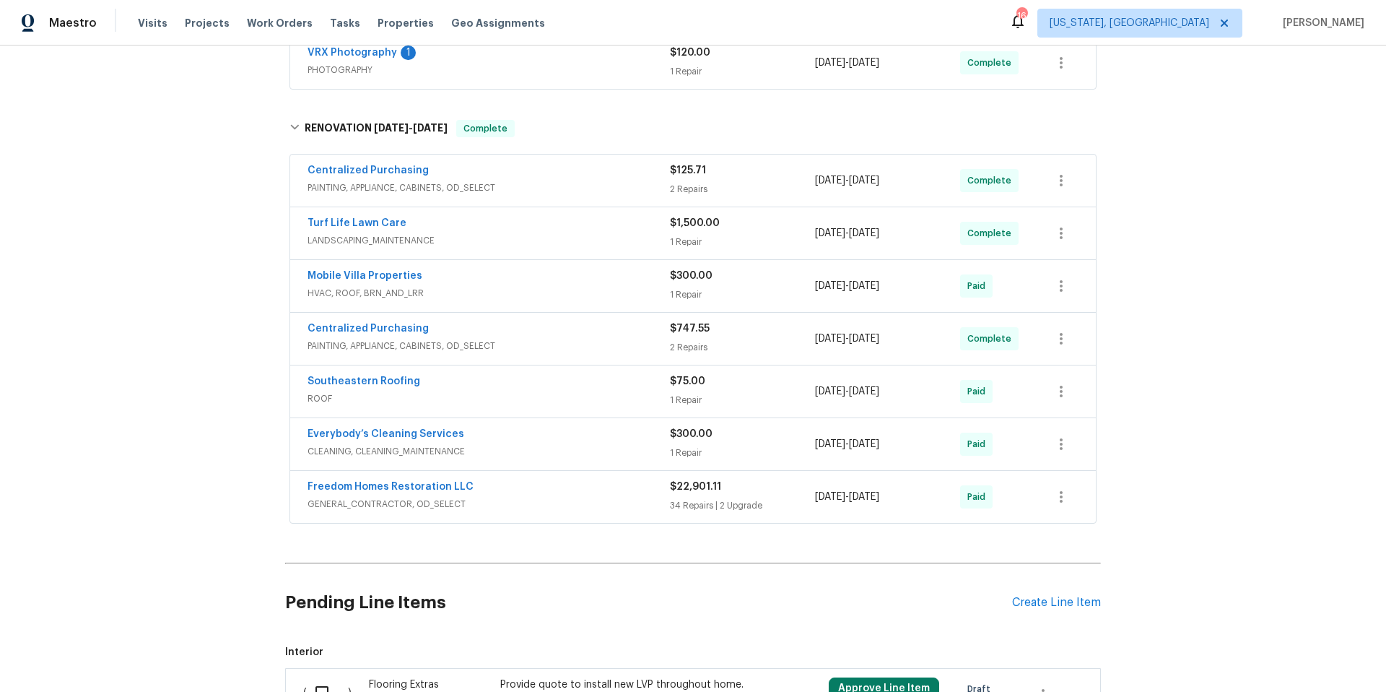
click at [528, 388] on div "Southeastern Roofing" at bounding box center [489, 382] width 362 height 17
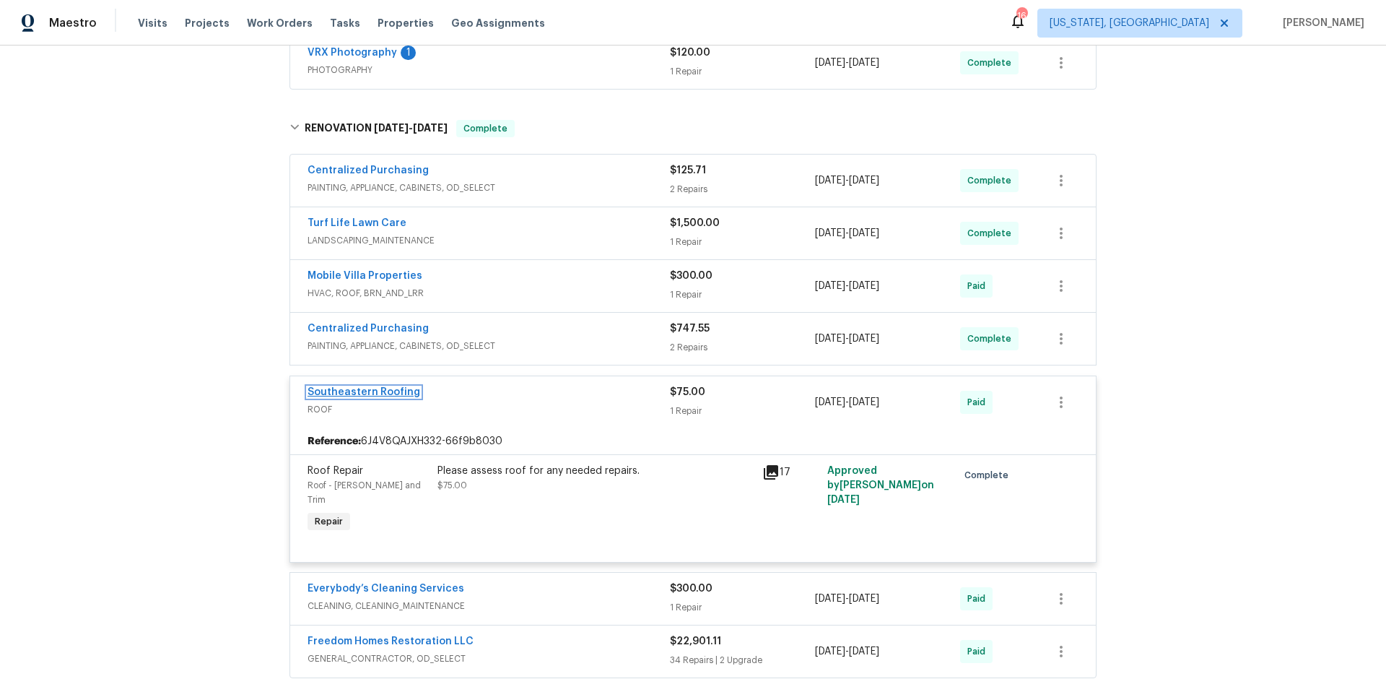
click at [380, 391] on link "Southeastern Roofing" at bounding box center [364, 392] width 113 height 10
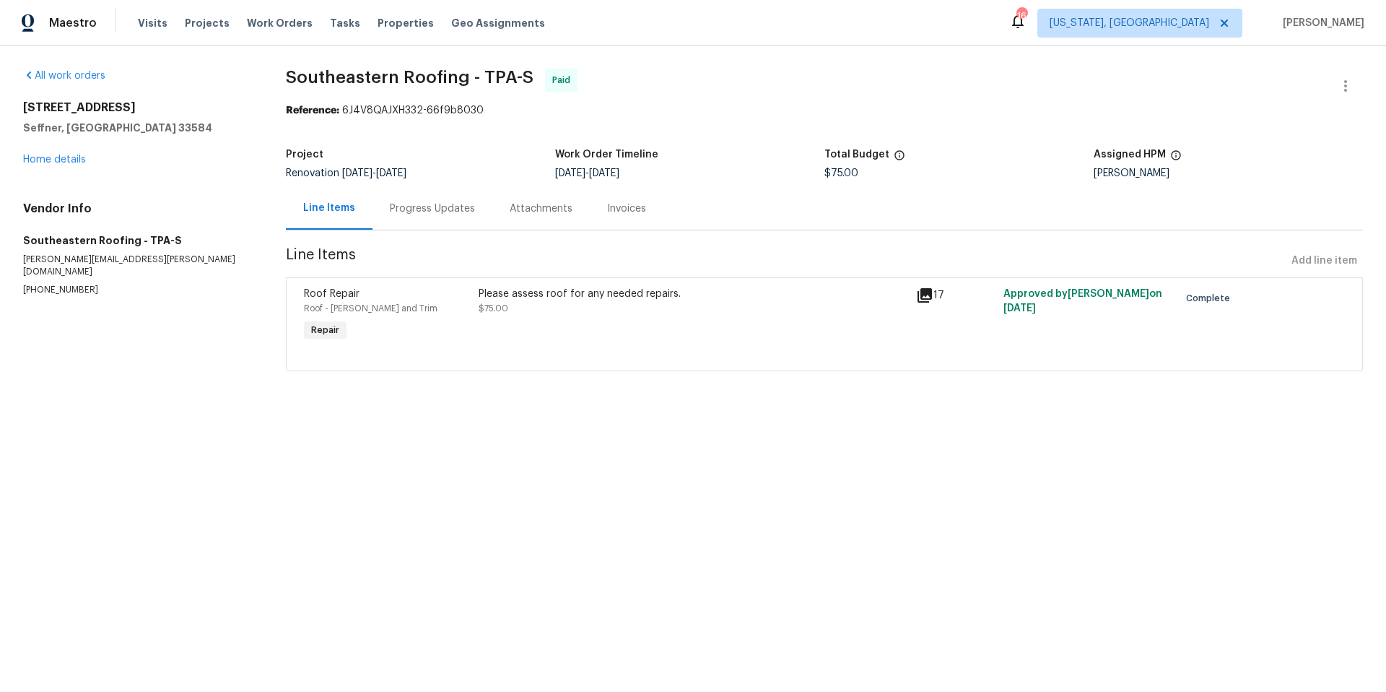
click at [433, 214] on div "Progress Updates" at bounding box center [432, 208] width 85 height 14
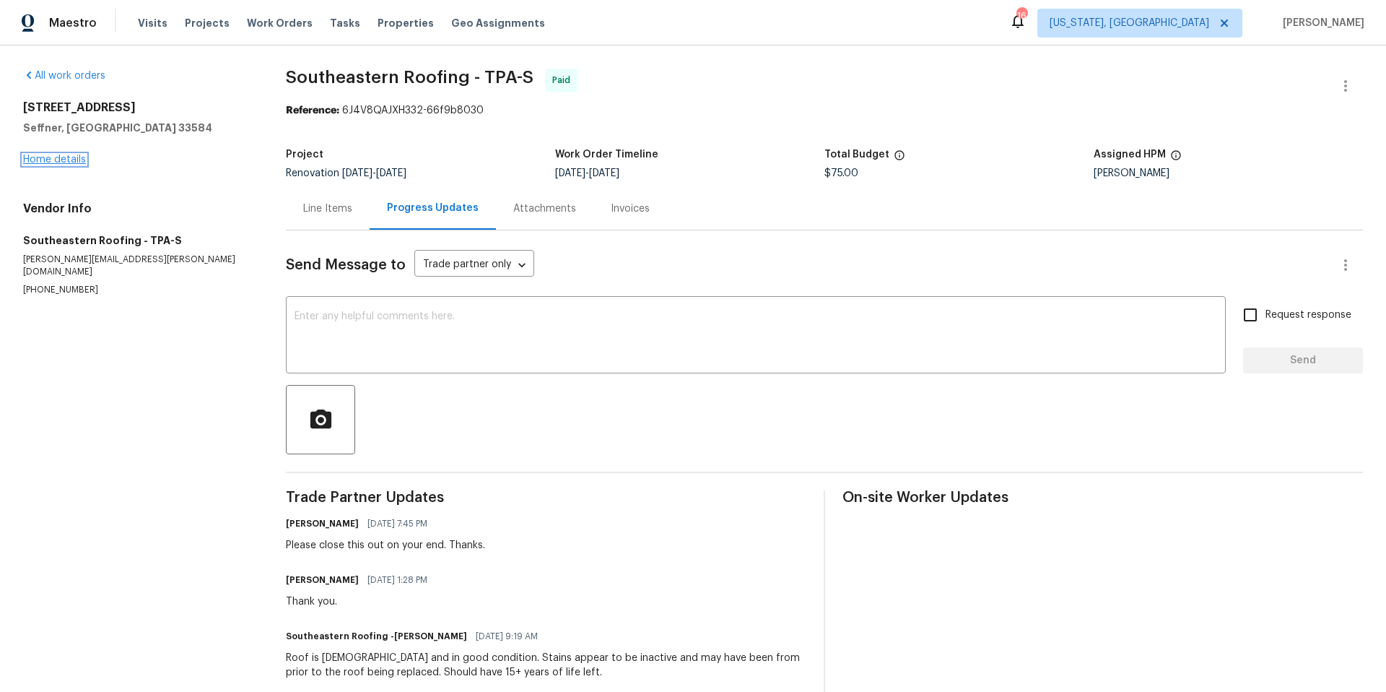
click at [78, 160] on link "Home details" at bounding box center [54, 160] width 63 height 10
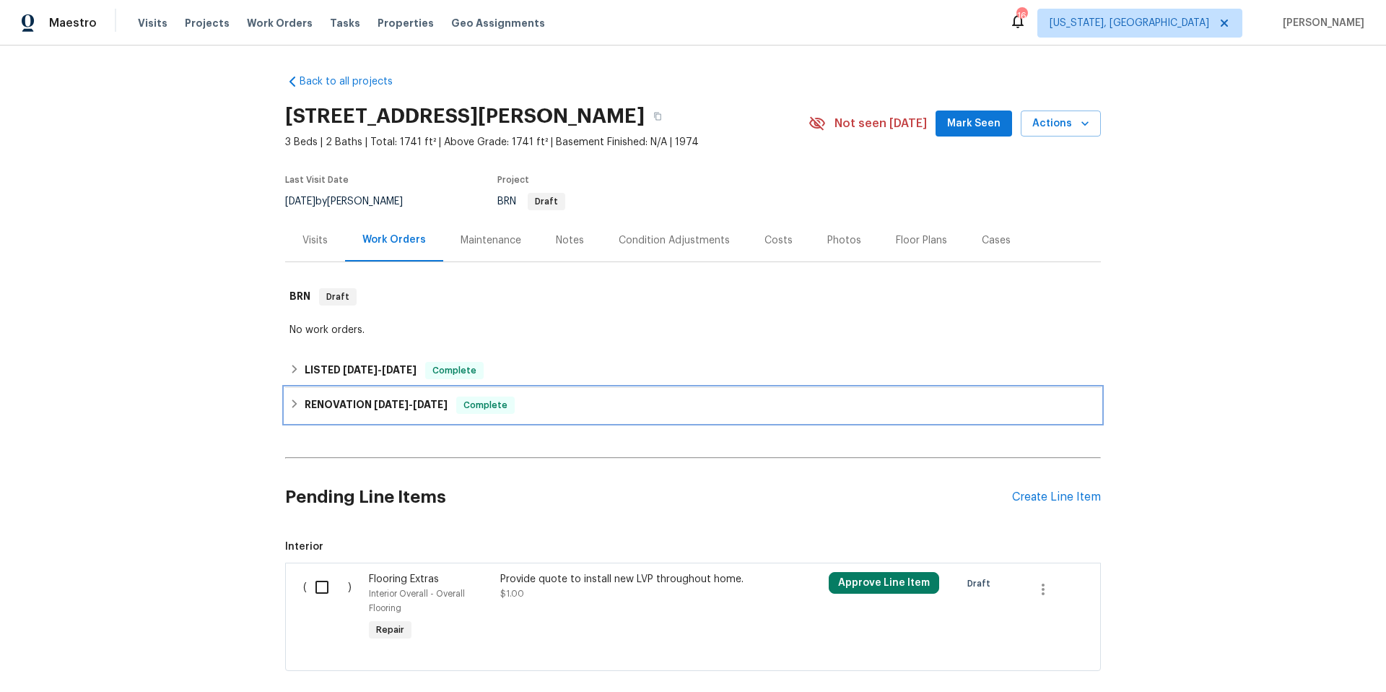
click at [548, 403] on div "RENOVATION 8/27/25 - 9/18/25 Complete" at bounding box center [693, 404] width 807 height 17
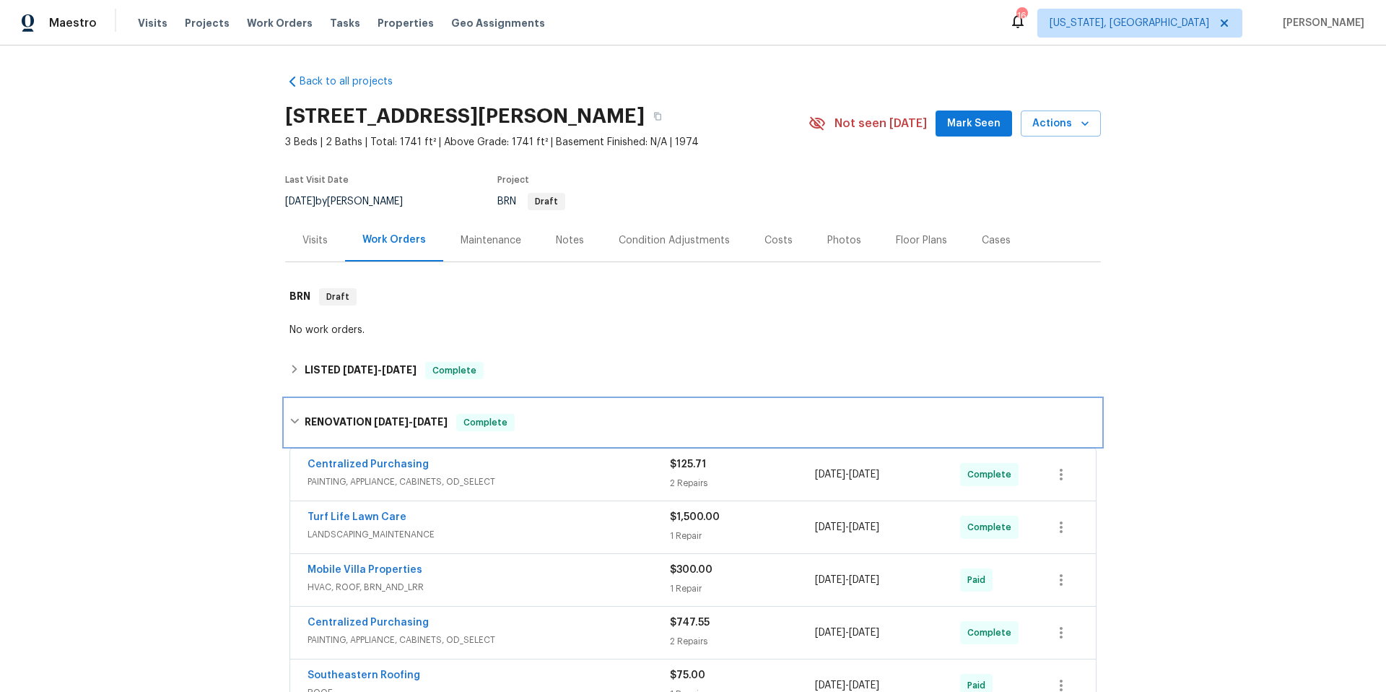
scroll to position [287, 0]
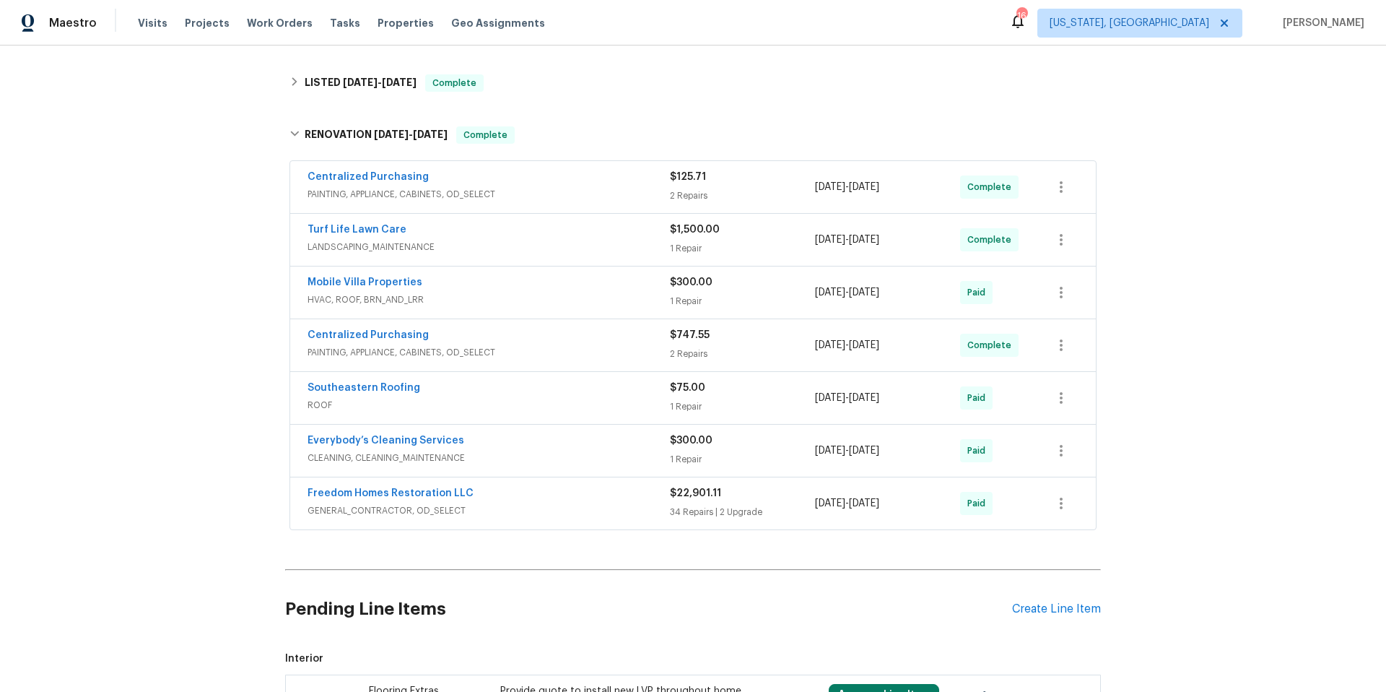
click at [558, 500] on div "Freedom Homes Restoration LLC" at bounding box center [489, 494] width 362 height 17
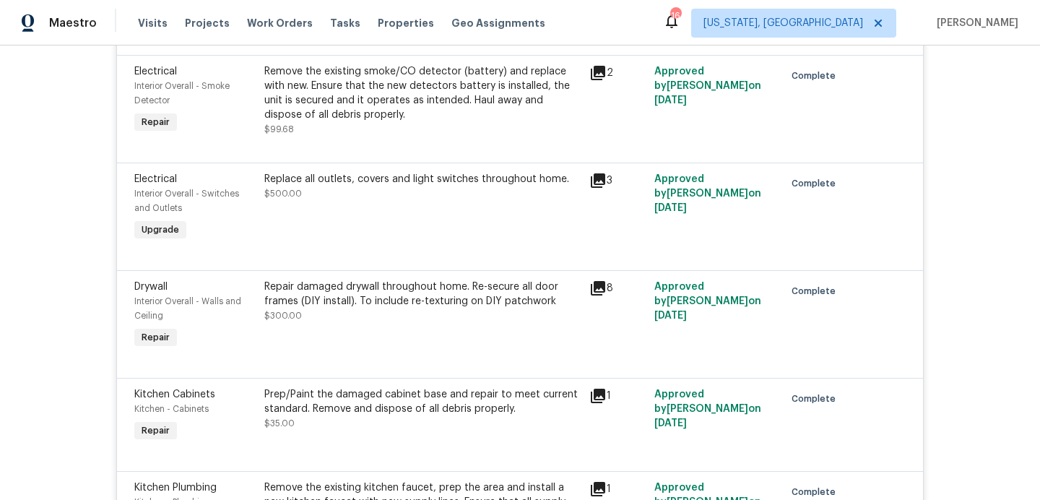
scroll to position [4030, 0]
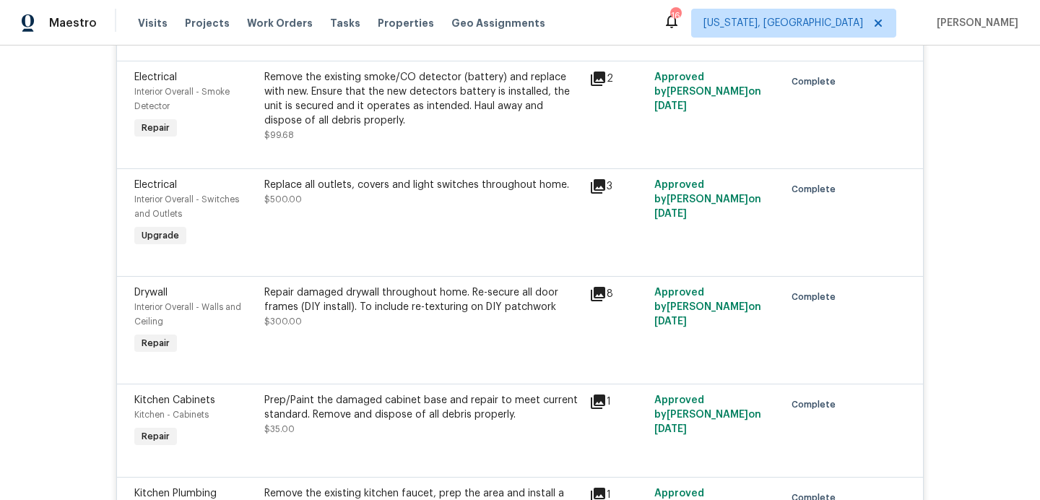
click at [346, 192] on div "Replace all outlets, covers and light switches throughout home." at bounding box center [422, 185] width 316 height 14
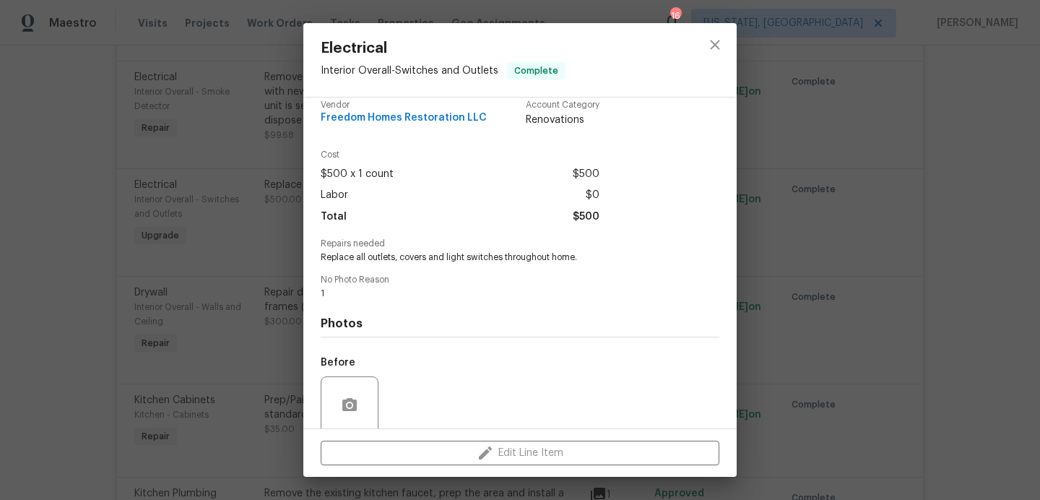
scroll to position [17, 0]
